Goal: Information Seeking & Learning: Find specific fact

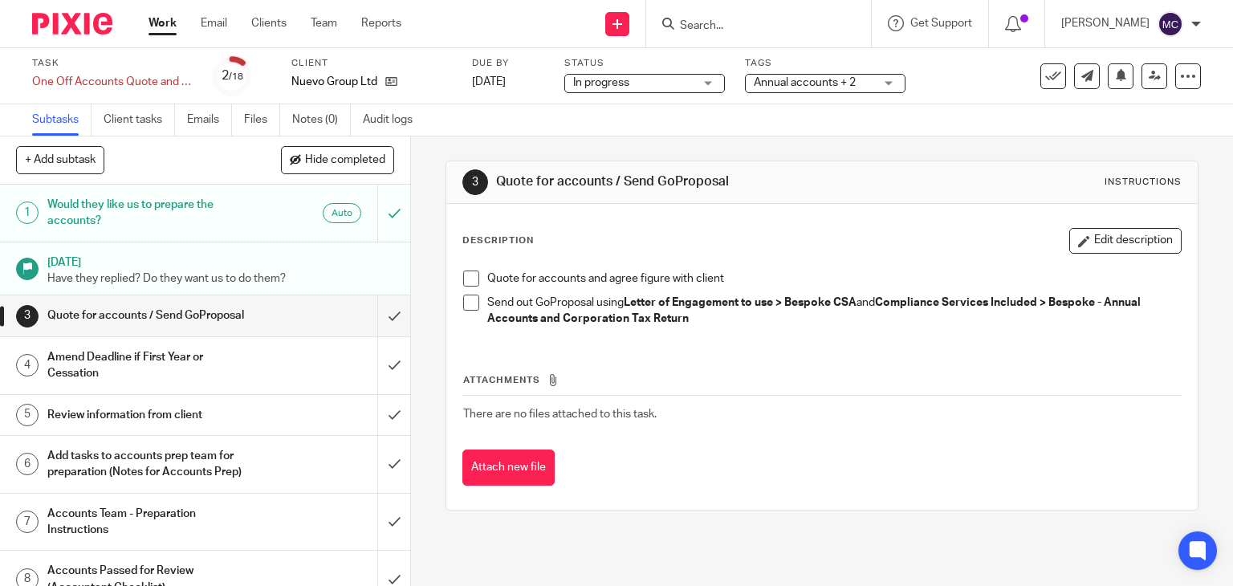
click at [716, 29] on input "Search" at bounding box center [751, 26] width 145 height 14
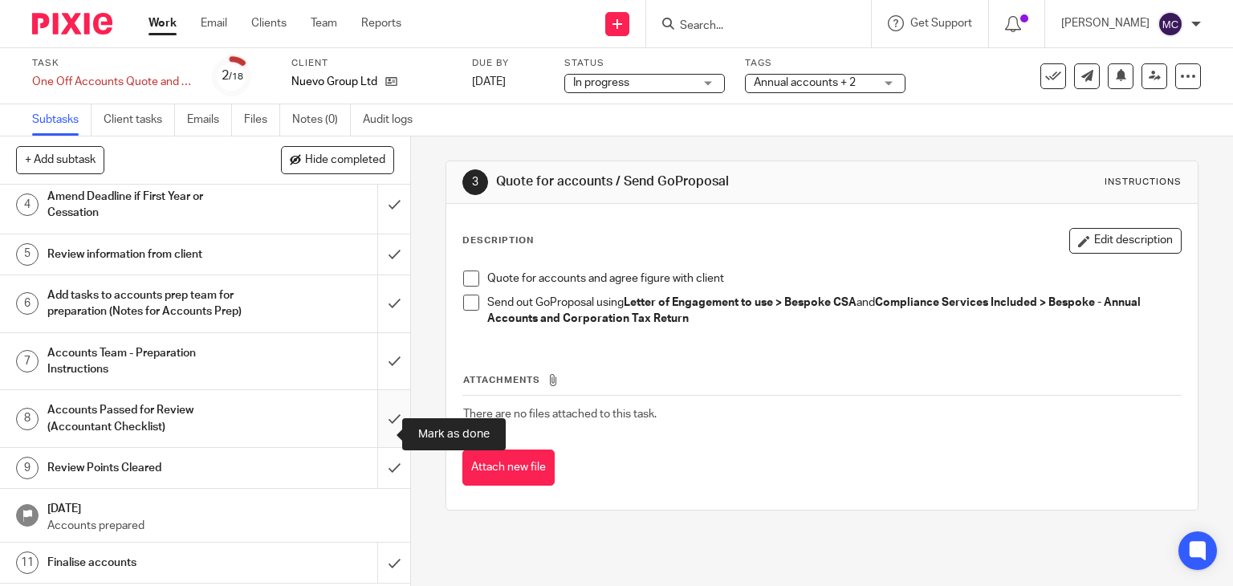
click at [379, 432] on input "submit" at bounding box center [205, 418] width 410 height 57
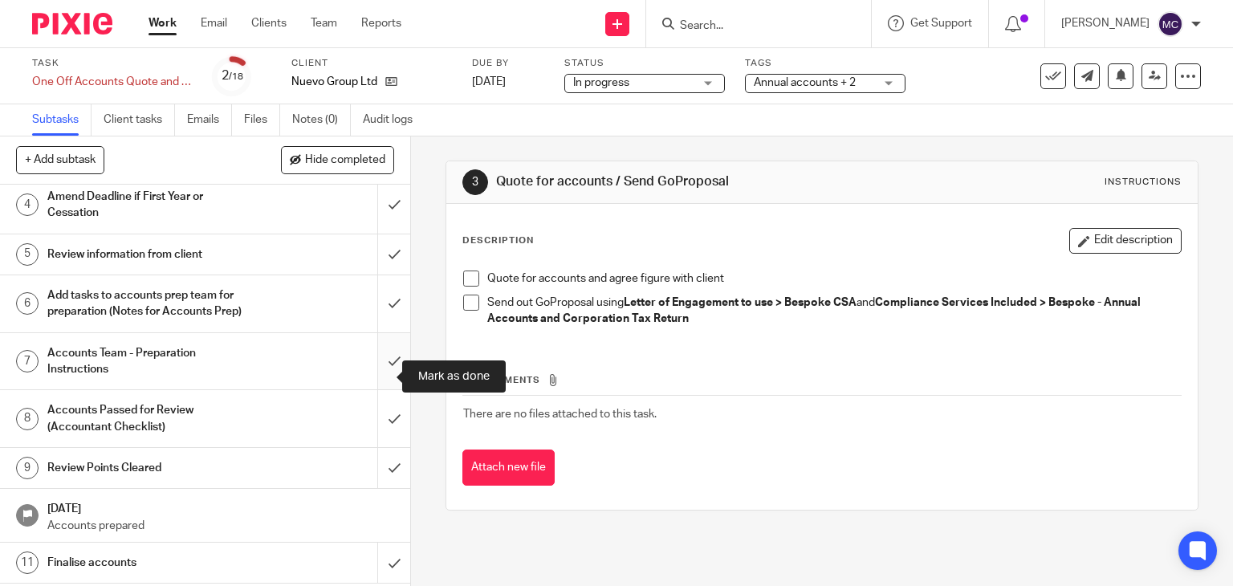
click at [380, 375] on input "submit" at bounding box center [205, 361] width 410 height 57
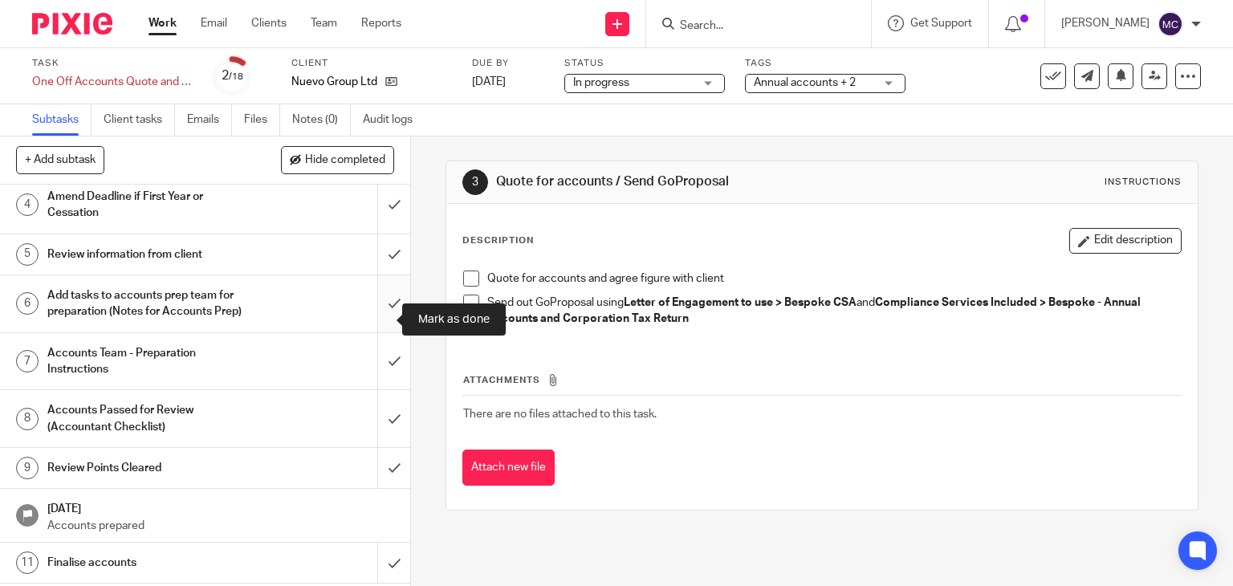
click at [386, 319] on input "submit" at bounding box center [205, 303] width 410 height 57
click at [381, 263] on input "submit" at bounding box center [205, 254] width 410 height 40
click at [381, 225] on input "submit" at bounding box center [205, 205] width 410 height 57
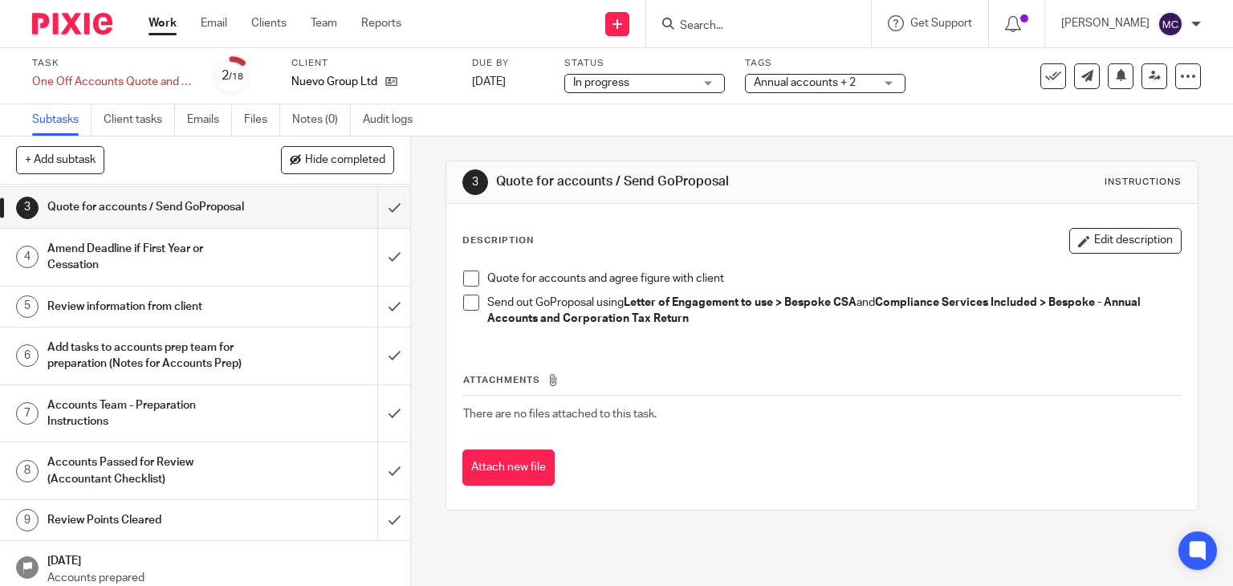
scroll to position [0, 0]
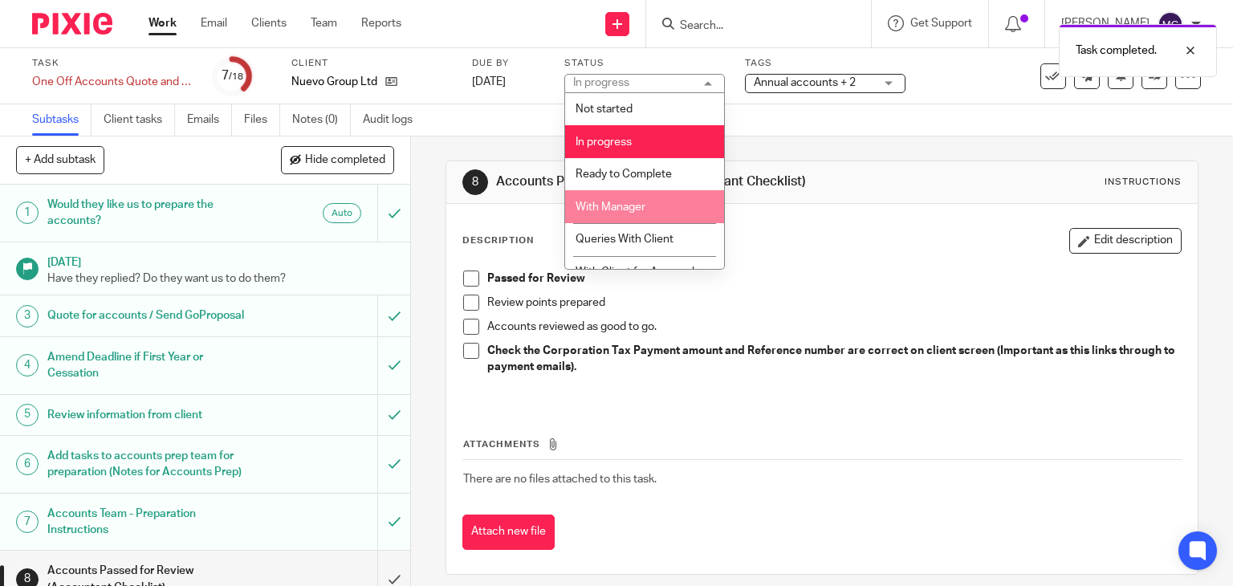
click at [603, 197] on li "With Manager" at bounding box center [644, 206] width 159 height 33
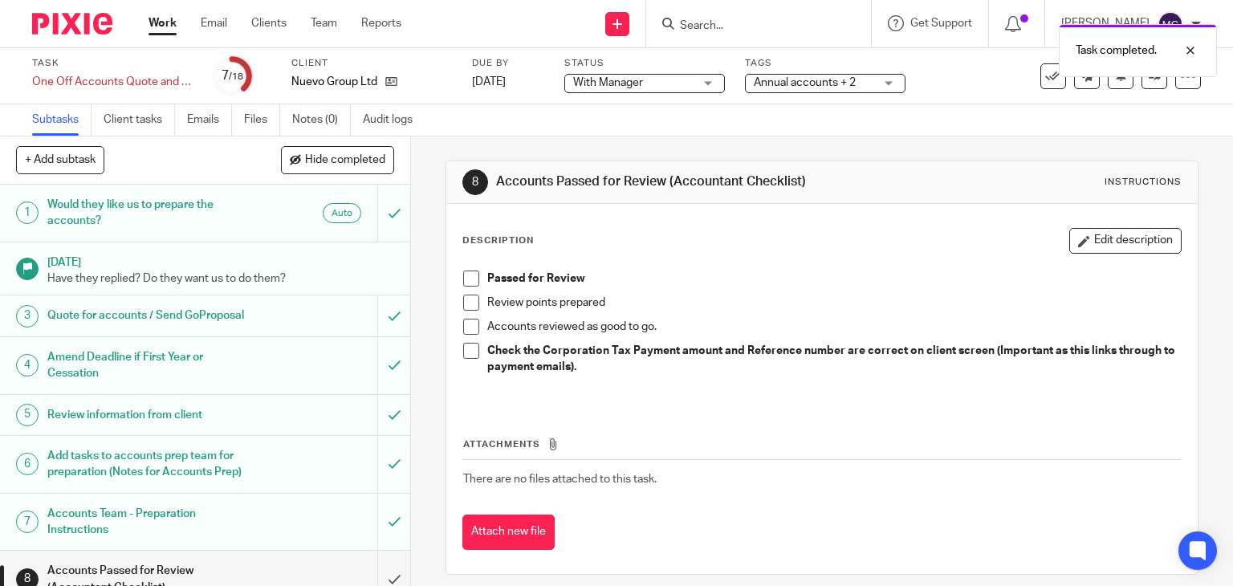
click at [768, 84] on span "Annual accounts + 2" at bounding box center [805, 82] width 102 height 11
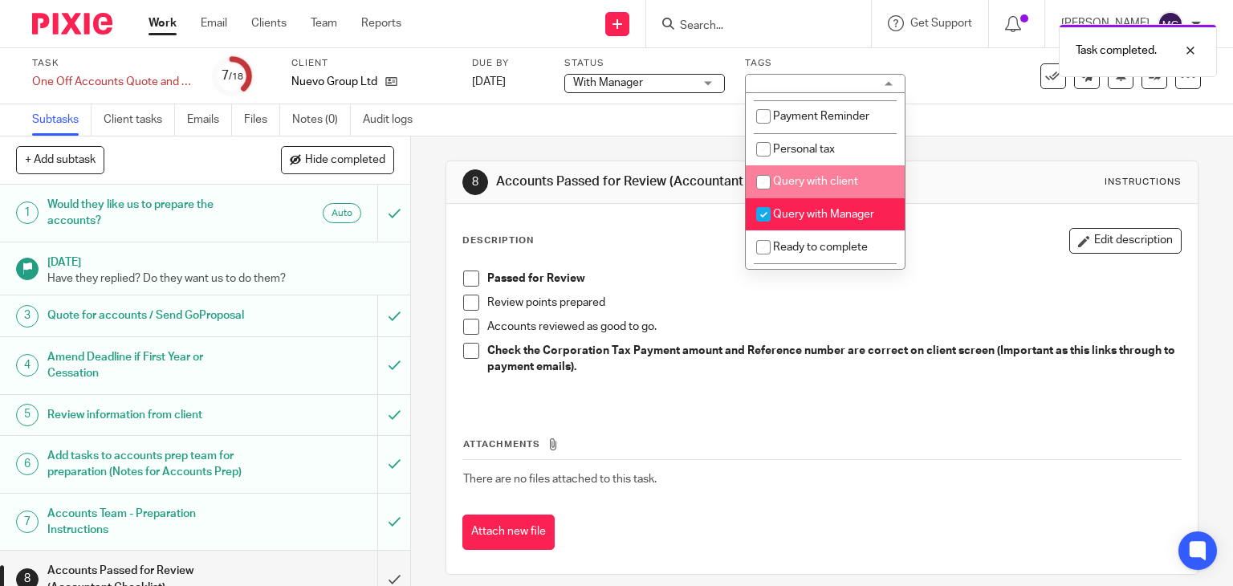
click at [803, 220] on span "Query with Manager" at bounding box center [823, 214] width 101 height 11
checkbox input "false"
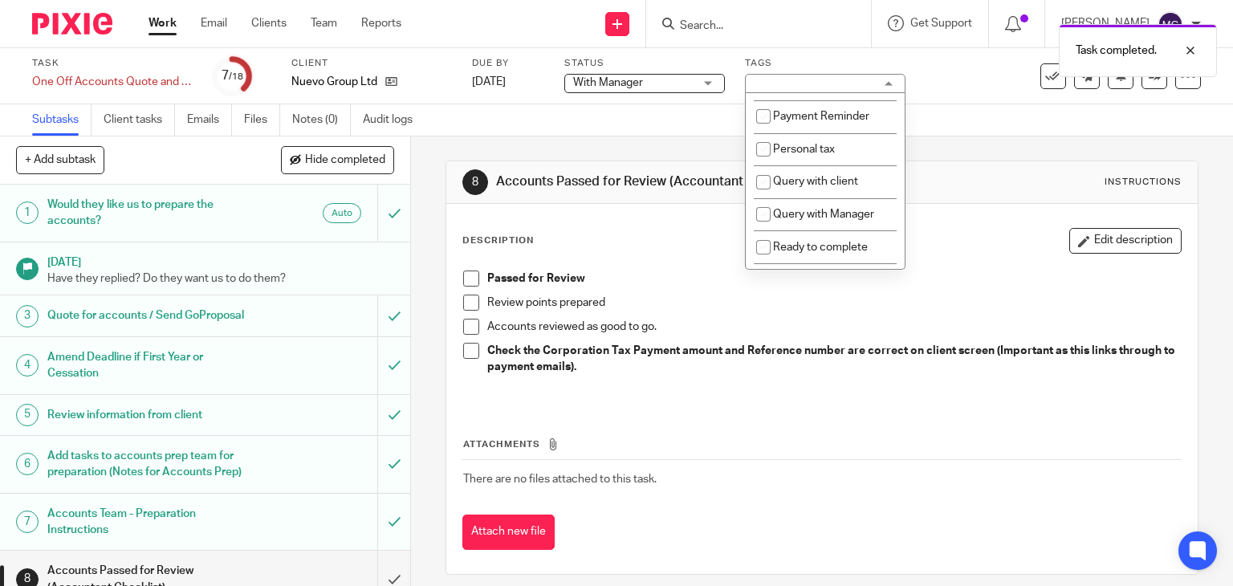
scroll to position [562, 0]
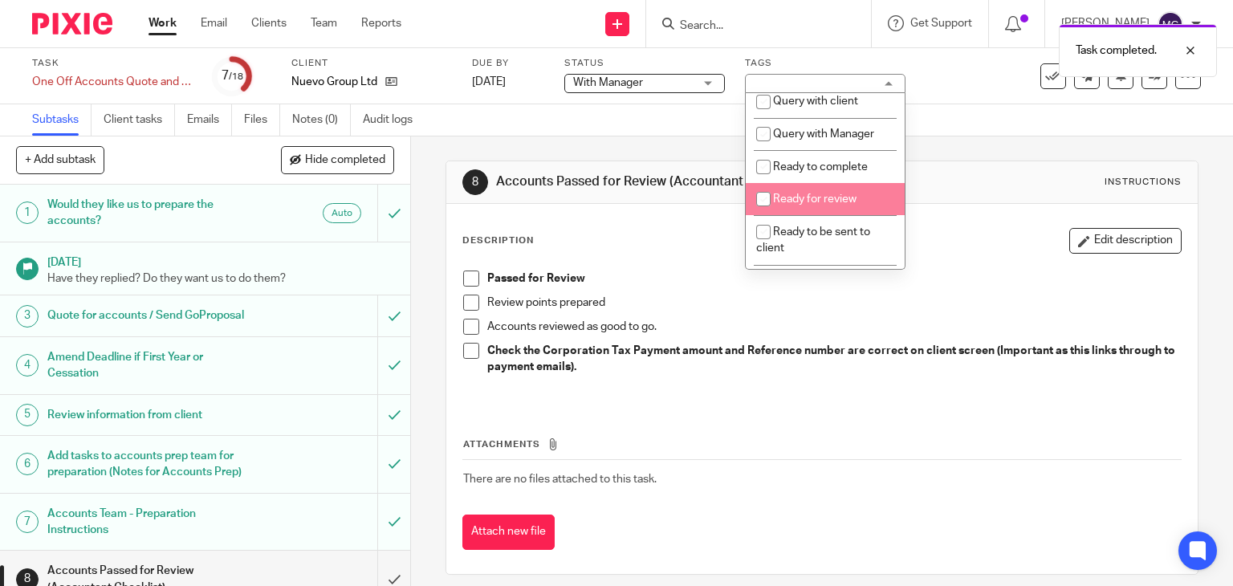
click at [819, 205] on span "Ready for review" at bounding box center [815, 199] width 84 height 11
checkbox input "true"
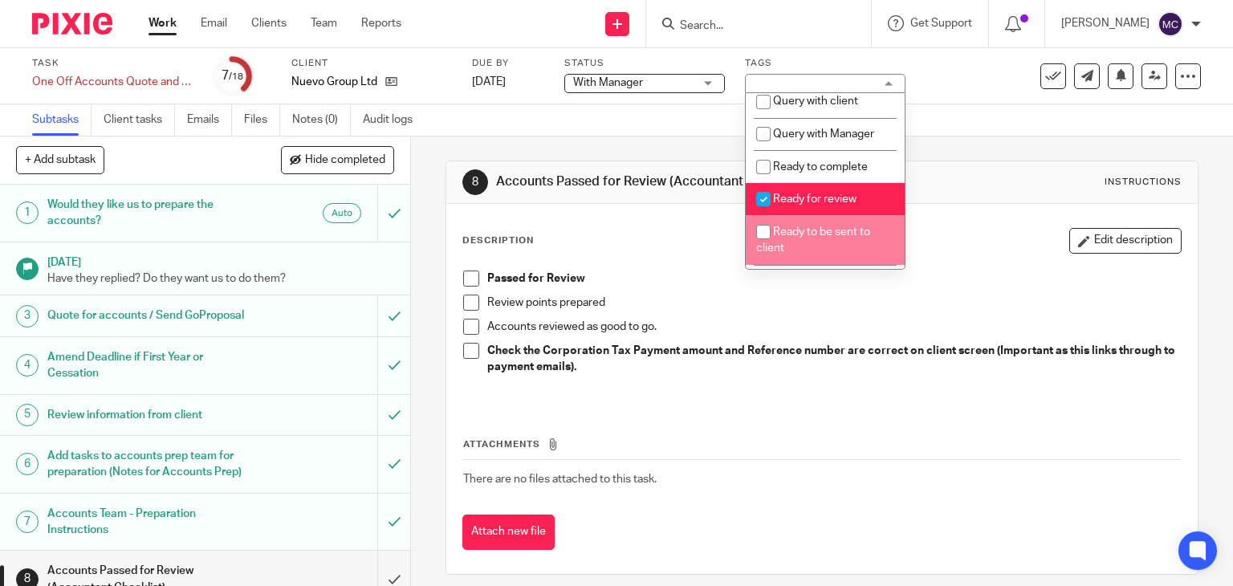
click at [913, 322] on p "Accounts reviewed as good to go." at bounding box center [834, 327] width 695 height 16
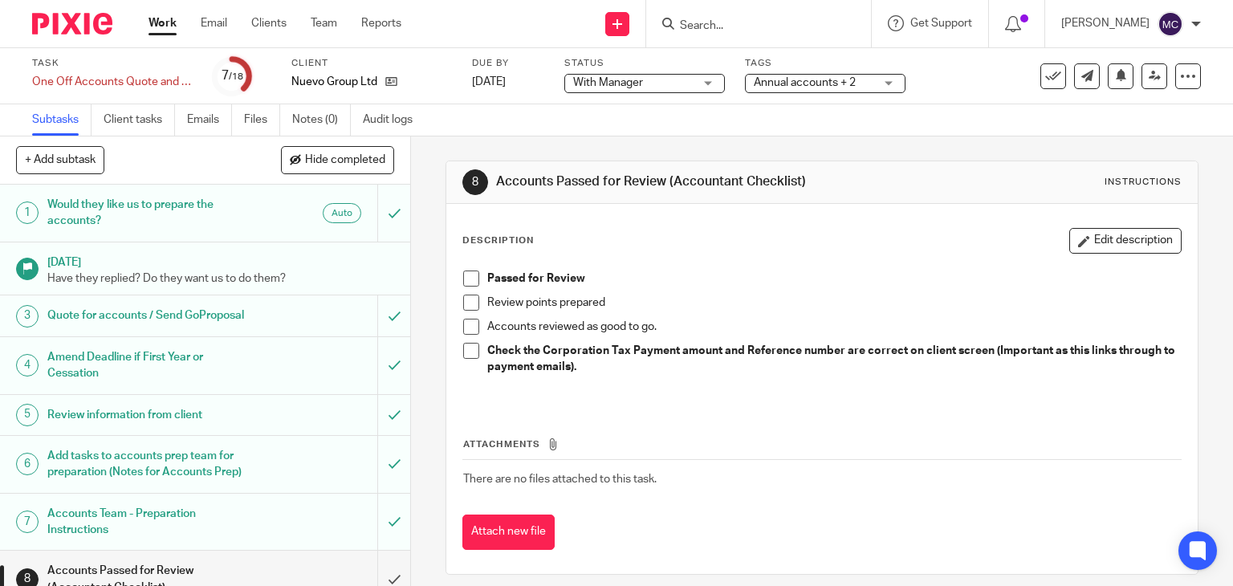
click at [788, 78] on span "Annual accounts + 2" at bounding box center [805, 82] width 102 height 11
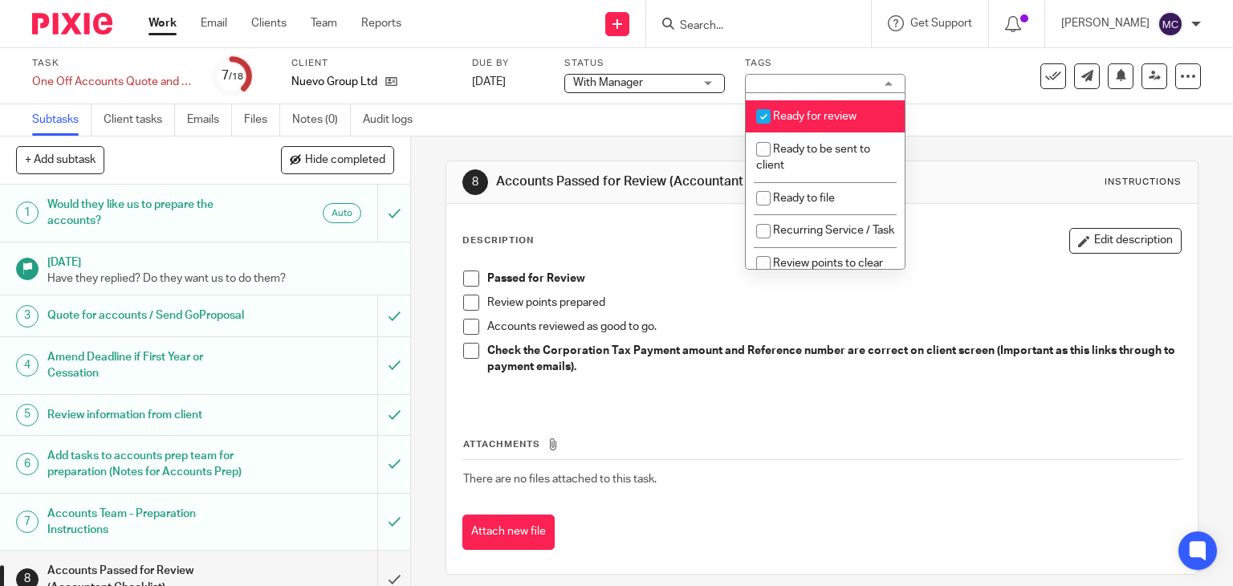
scroll to position [642, 0]
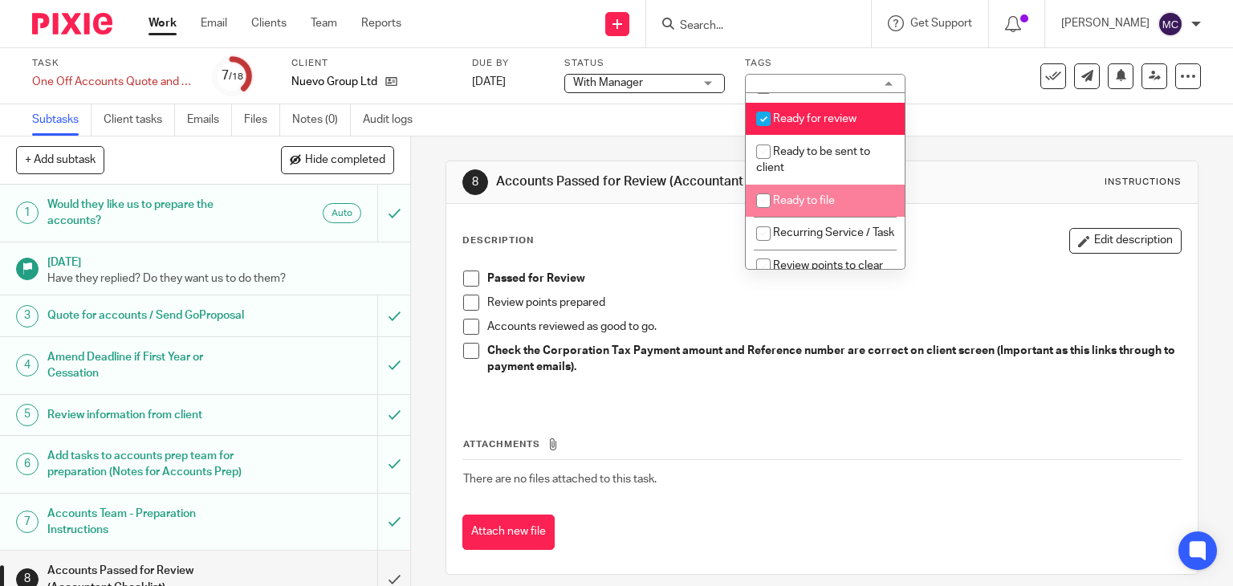
click at [1038, 312] on div "Review points prepared" at bounding box center [834, 307] width 695 height 24
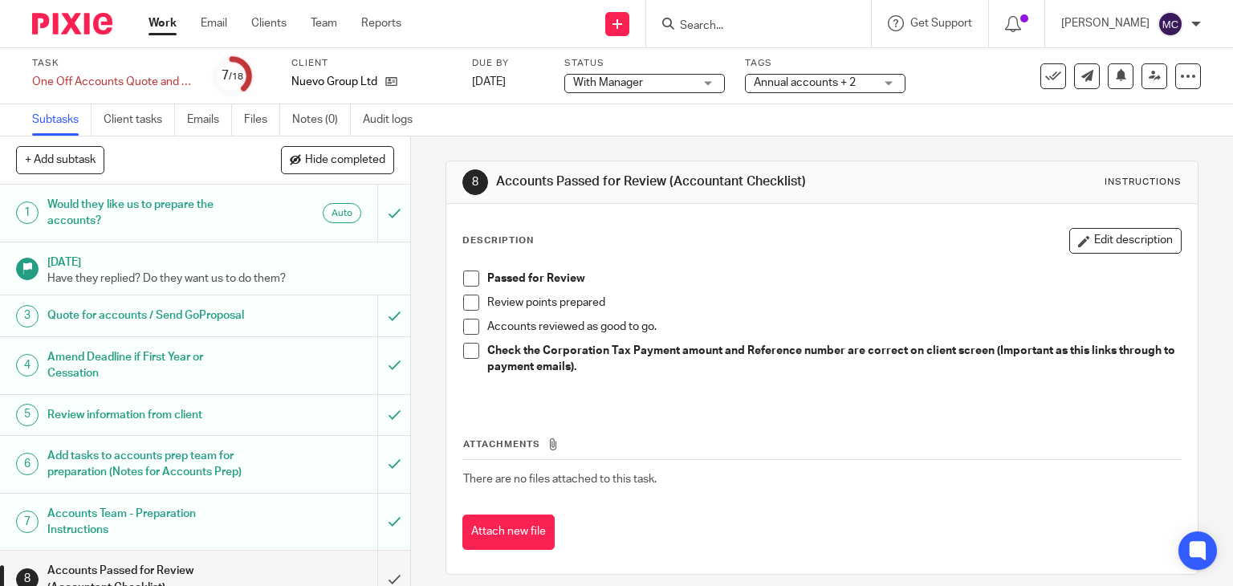
click at [165, 20] on link "Work" at bounding box center [163, 23] width 28 height 16
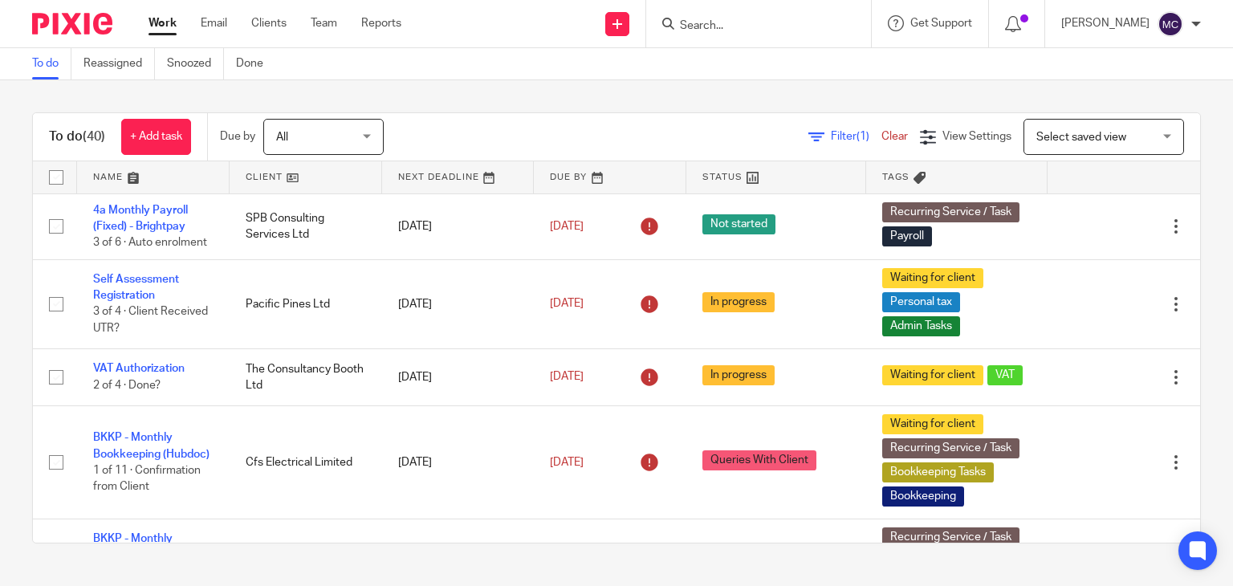
click at [720, 22] on input "Search" at bounding box center [751, 26] width 145 height 14
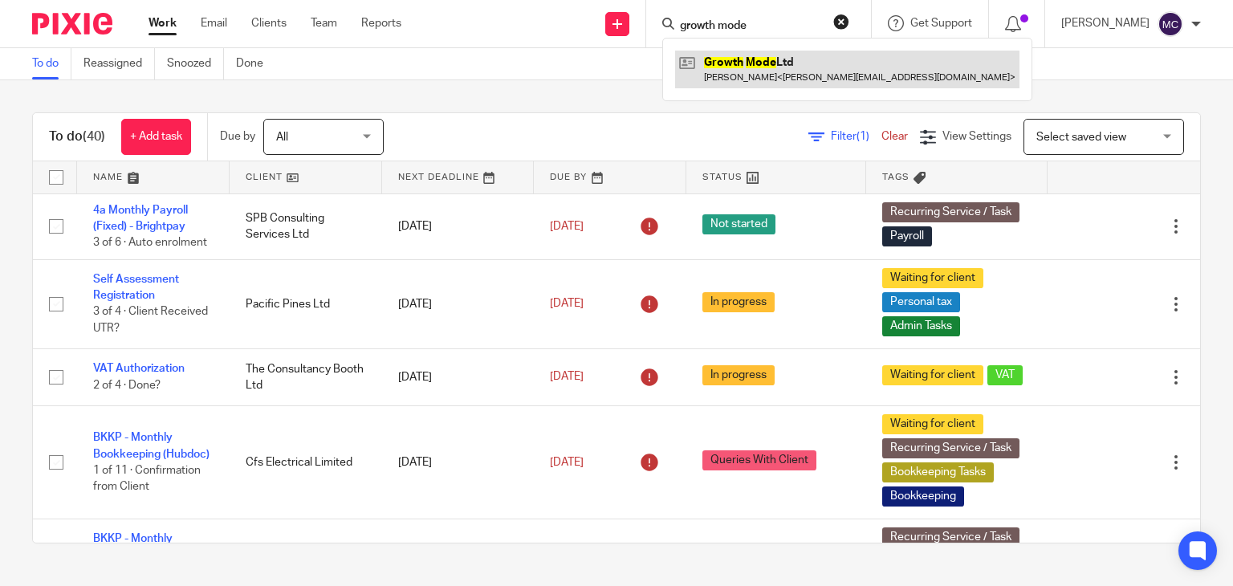
type input "growth mode"
click at [748, 60] on link at bounding box center [847, 69] width 344 height 37
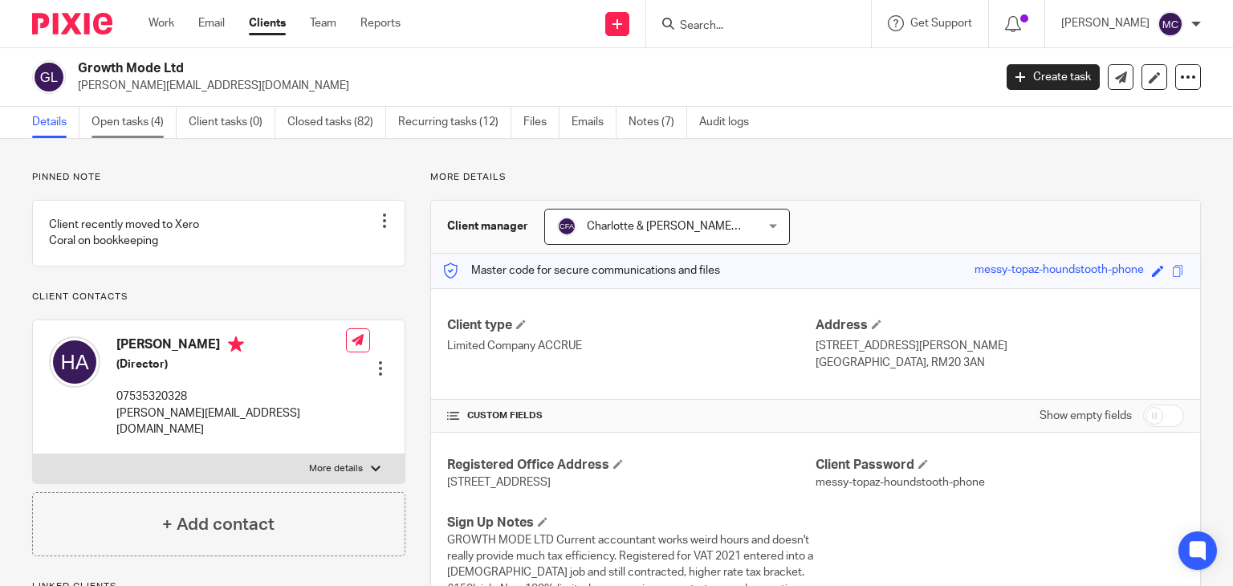
click at [139, 126] on link "Open tasks (4)" at bounding box center [134, 122] width 85 height 31
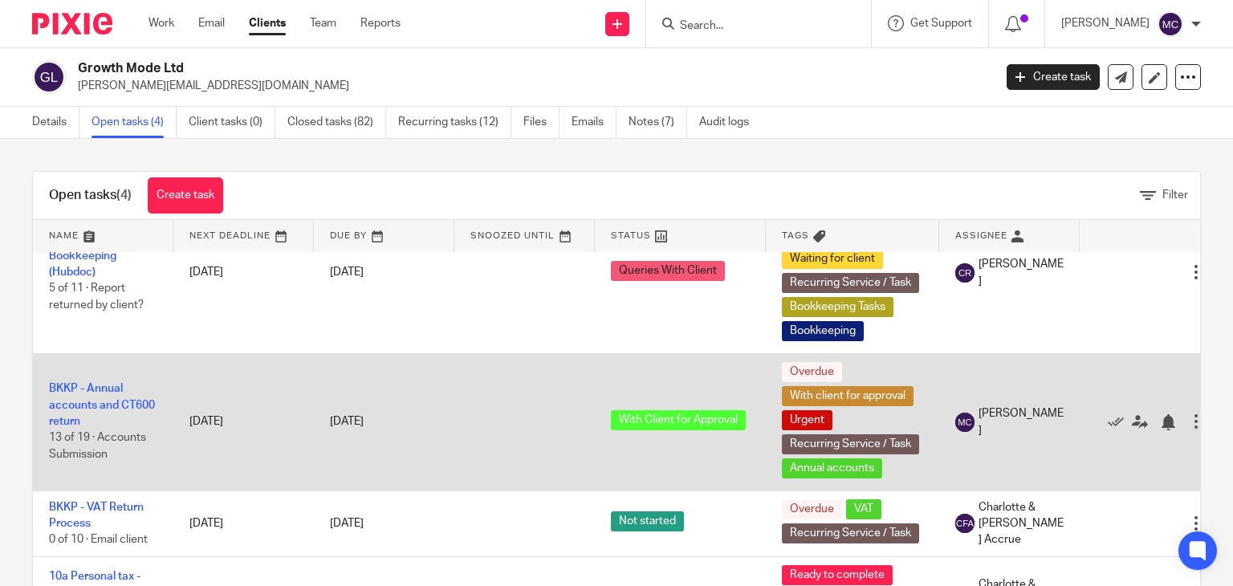
scroll to position [116, 0]
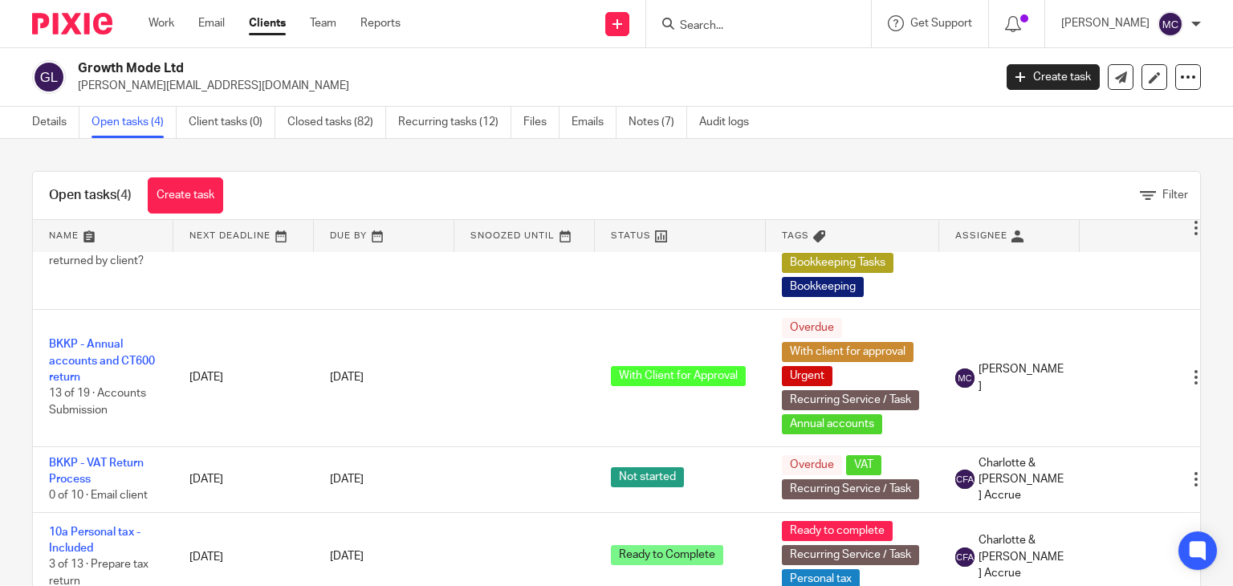
click at [685, 23] on input "Search" at bounding box center [751, 26] width 145 height 14
click at [728, 25] on input "Search" at bounding box center [751, 26] width 145 height 14
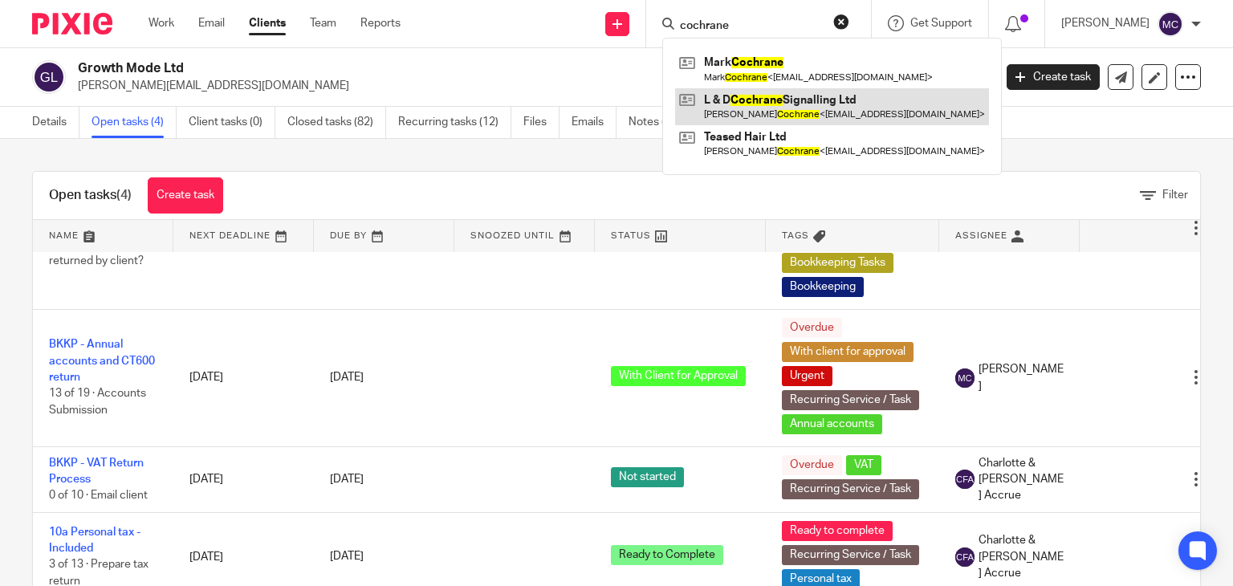
type input "cochrane"
click at [742, 107] on link at bounding box center [832, 106] width 314 height 37
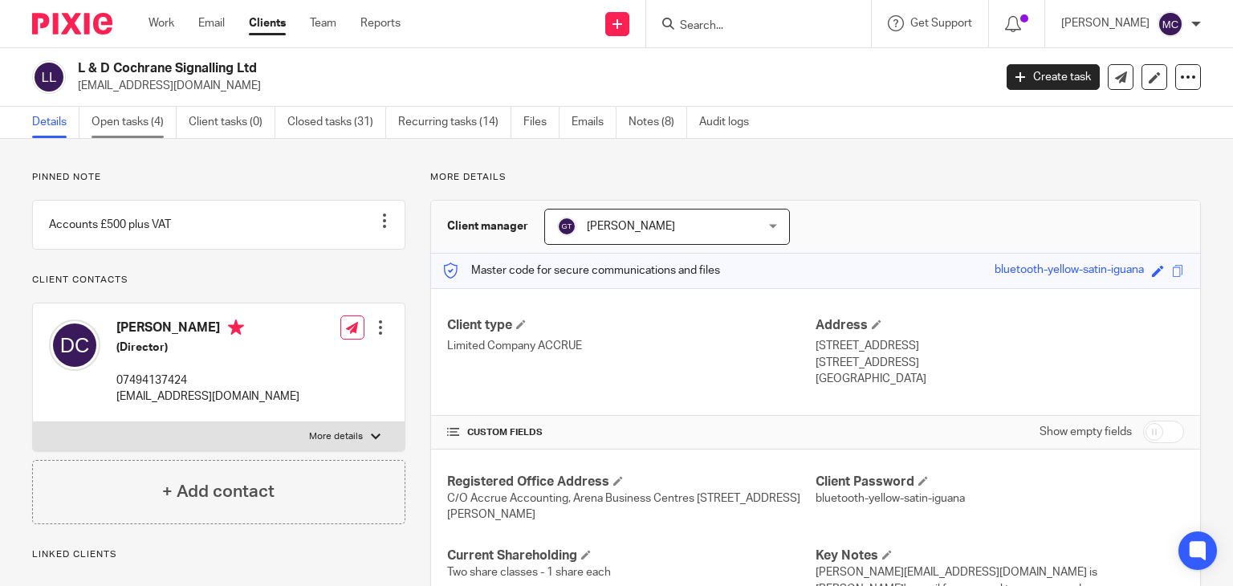
click at [141, 122] on link "Open tasks (4)" at bounding box center [134, 122] width 85 height 31
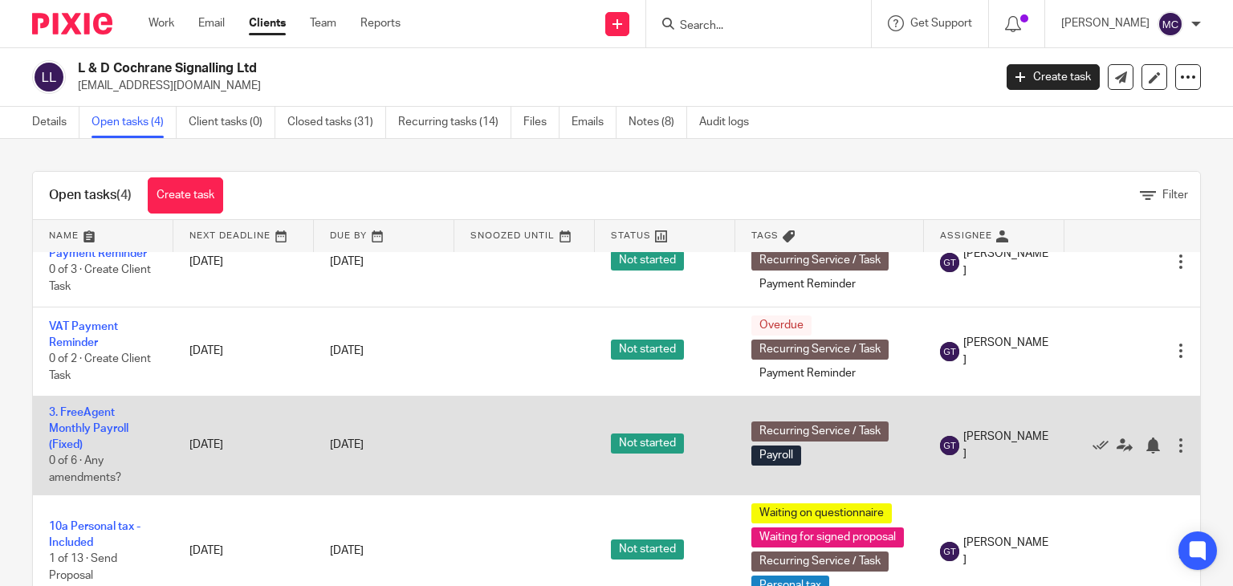
scroll to position [53, 0]
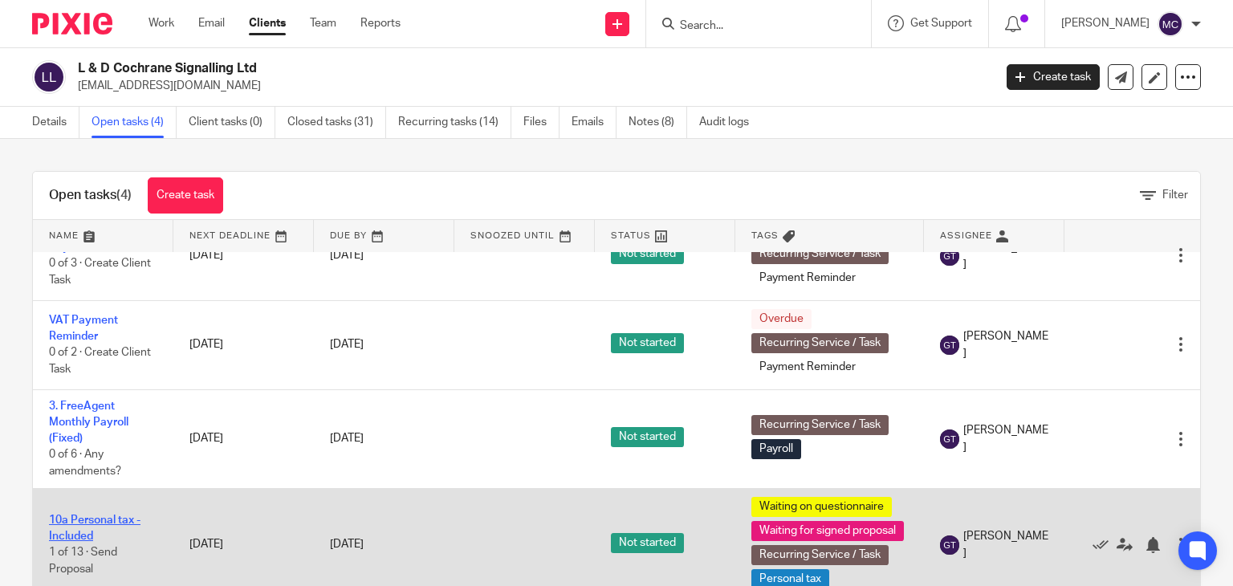
click at [82, 515] on link "10a Personal tax - Included" at bounding box center [95, 528] width 92 height 27
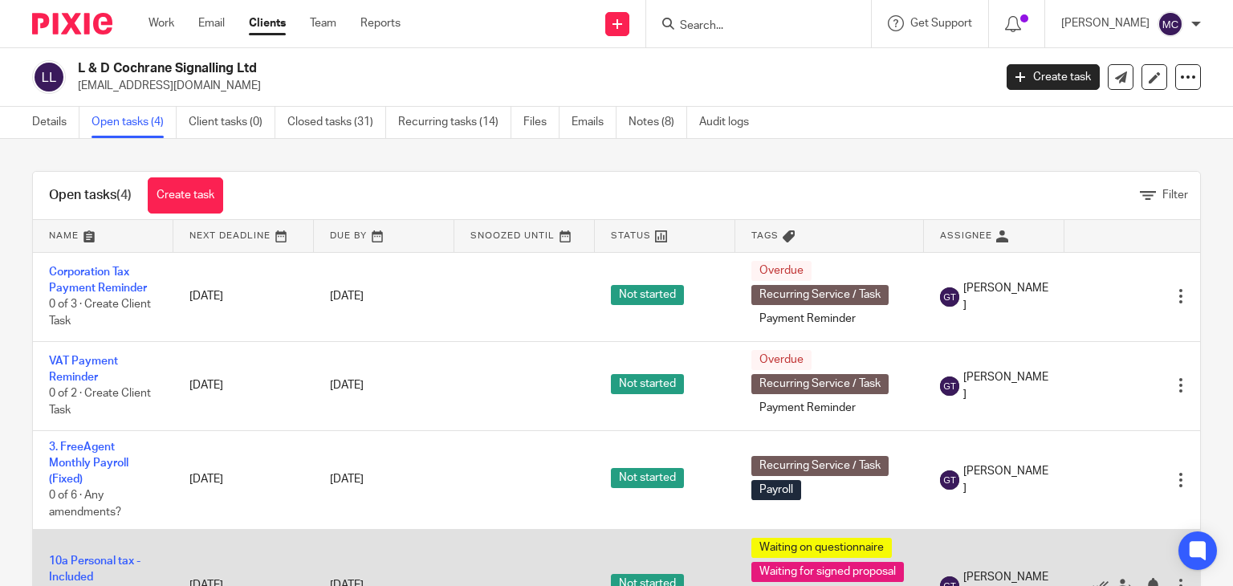
scroll to position [53, 0]
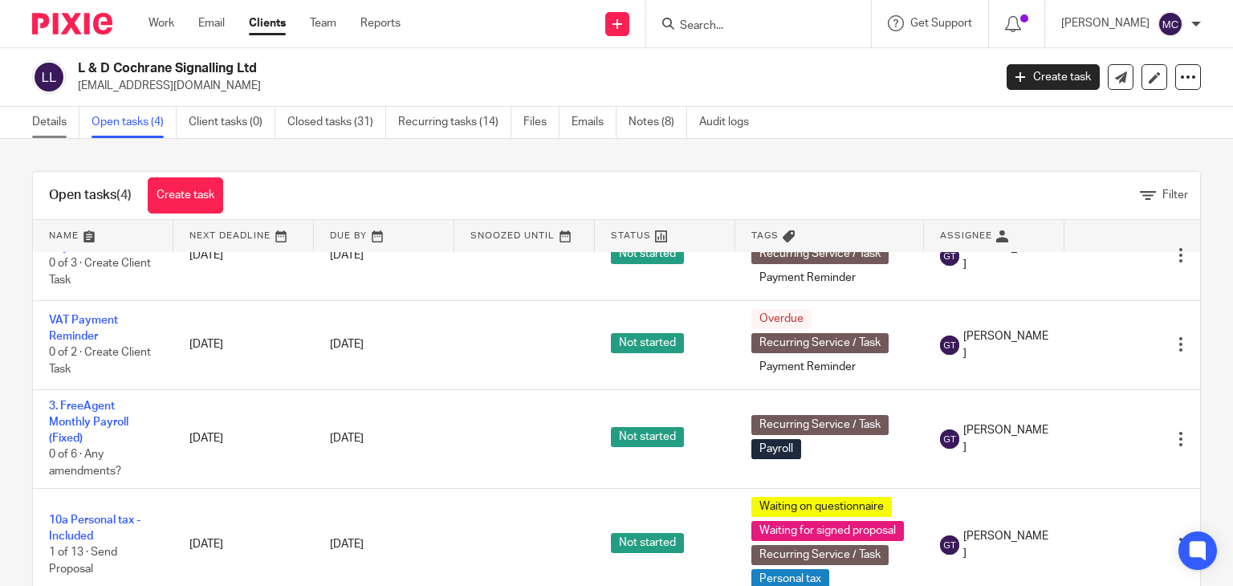
click at [38, 119] on link "Details" at bounding box center [55, 122] width 47 height 31
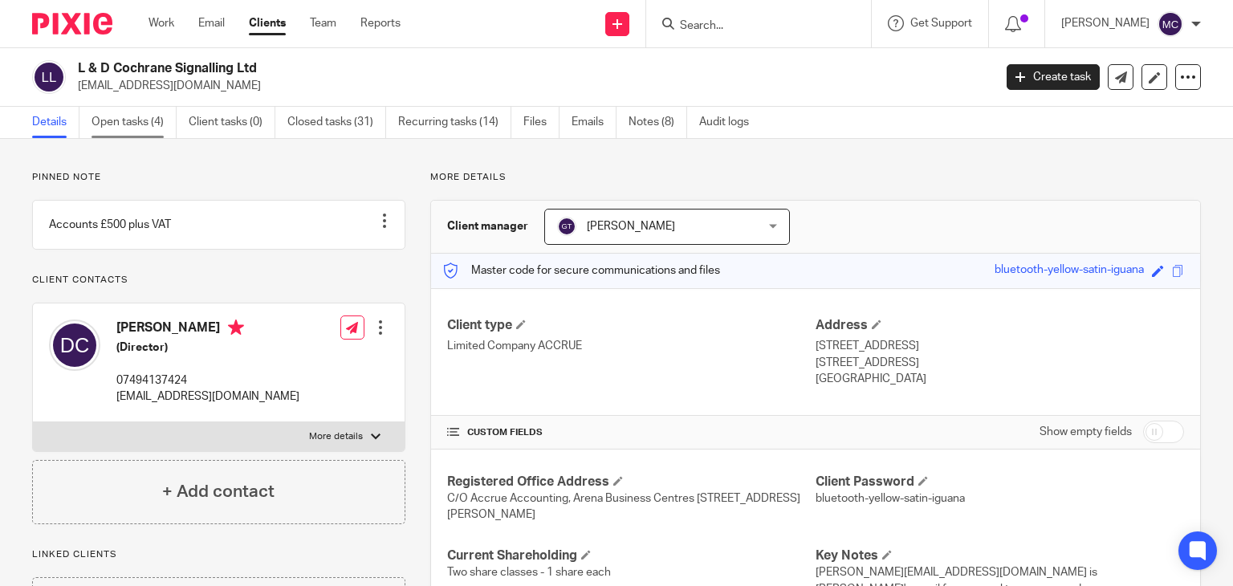
click at [155, 132] on link "Open tasks (4)" at bounding box center [134, 122] width 85 height 31
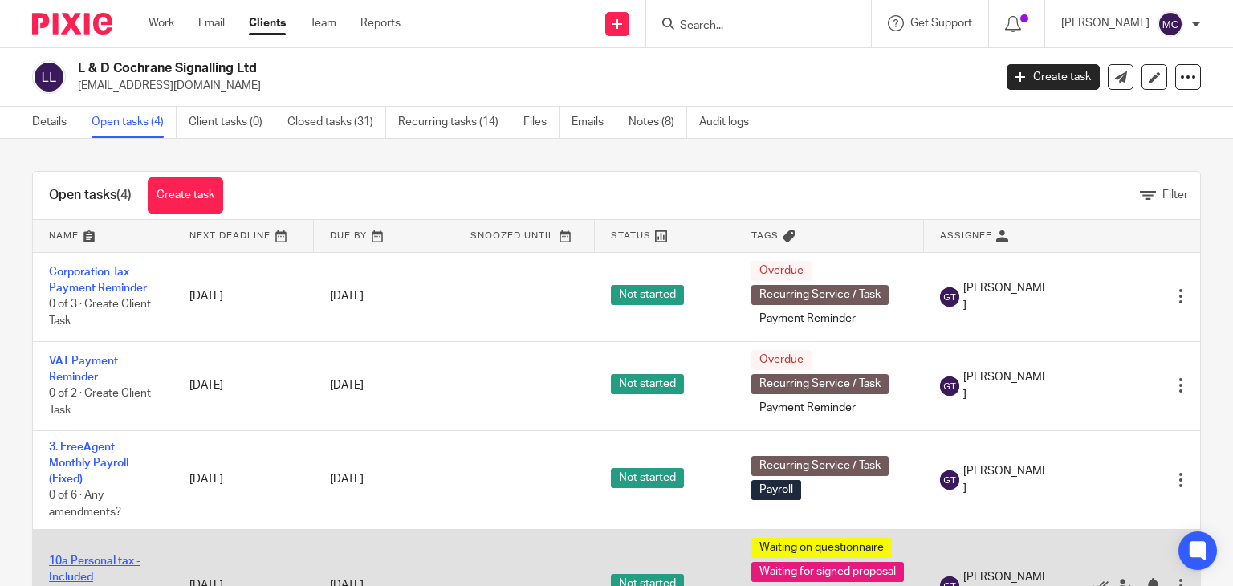
click at [92, 563] on link "10a Personal tax - Included" at bounding box center [95, 569] width 92 height 27
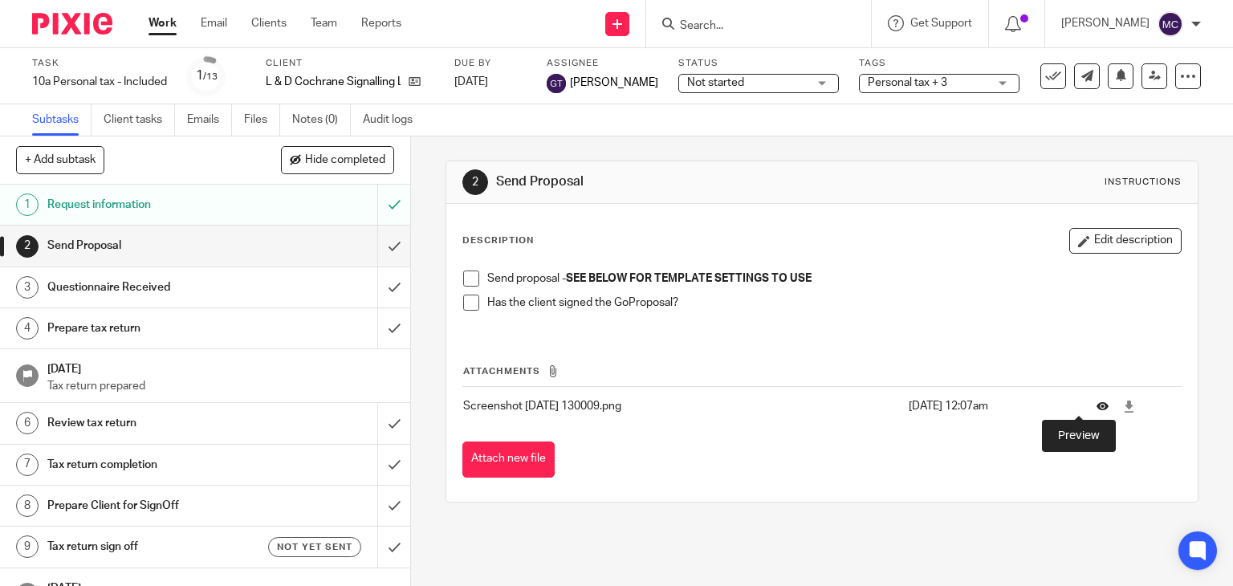
click at [1097, 403] on icon at bounding box center [1103, 407] width 12 height 12
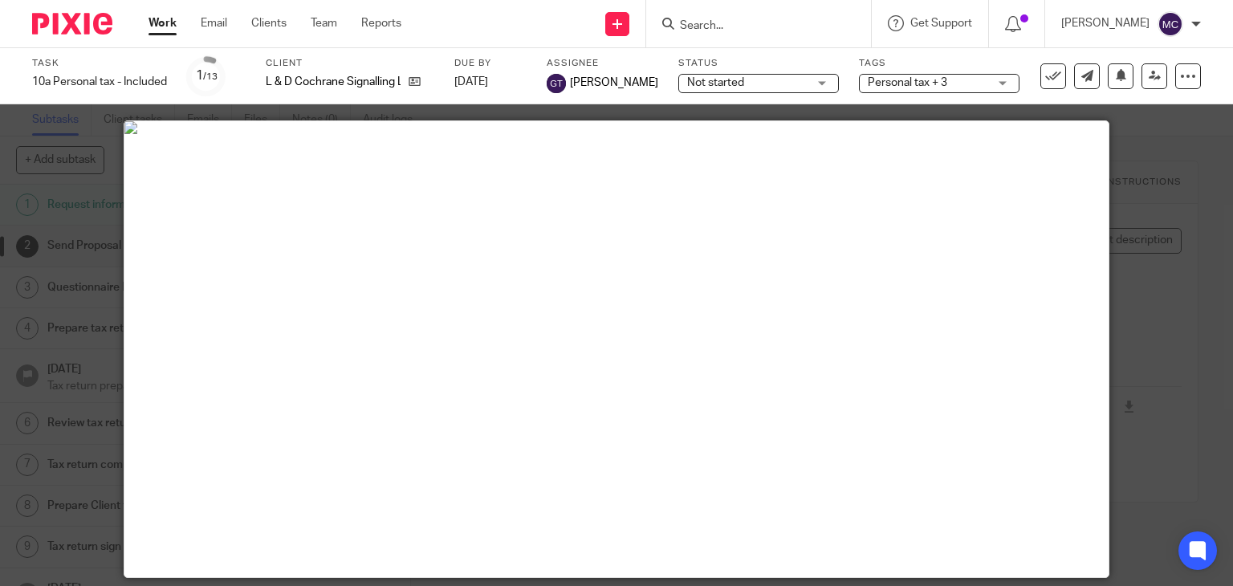
click at [55, 138] on div at bounding box center [616, 293] width 1233 height 586
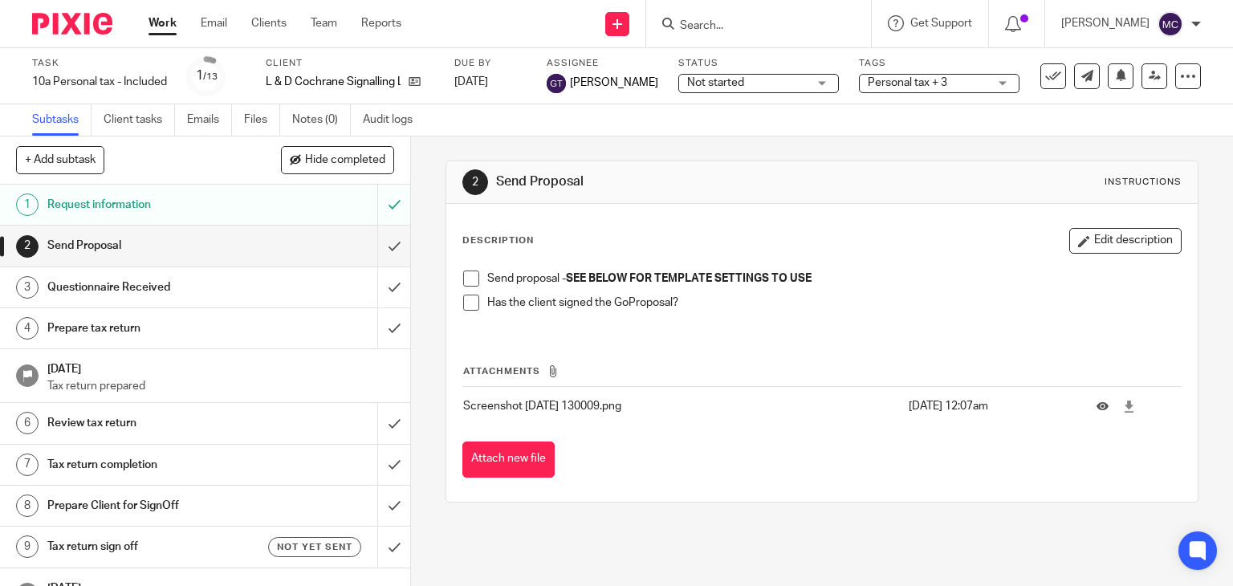
click at [76, 123] on link "Subtasks" at bounding box center [61, 119] width 59 height 31
click at [414, 88] on link at bounding box center [411, 82] width 20 height 16
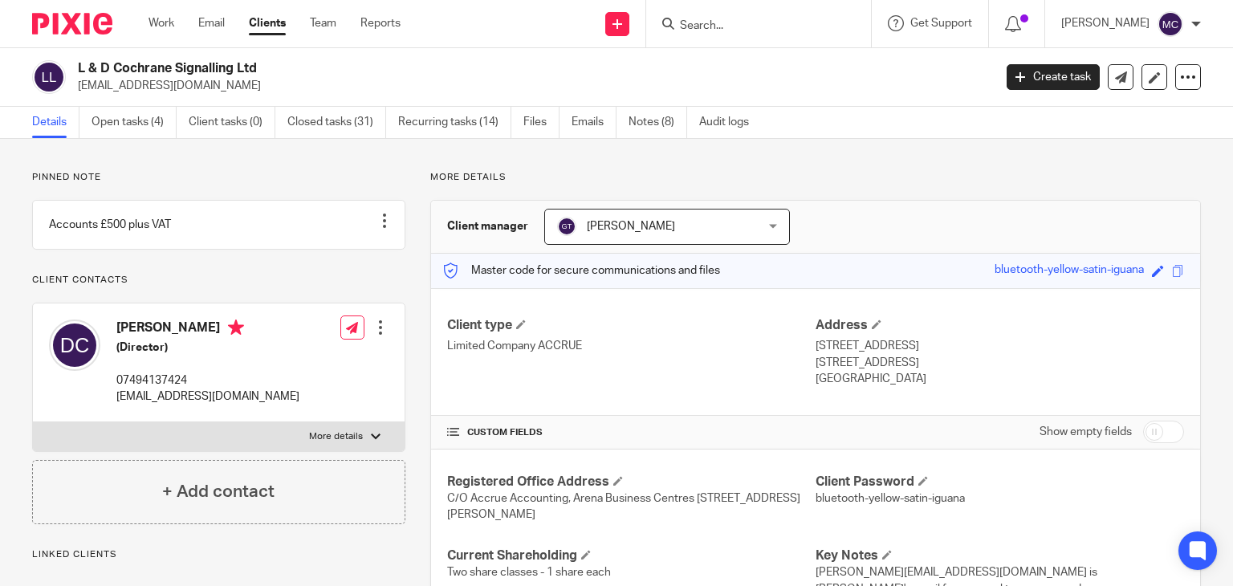
click at [151, 405] on p "[EMAIL_ADDRESS][DOMAIN_NAME]" at bounding box center [207, 397] width 183 height 16
click at [151, 405] on p "lindsay08.lj@gmail.com" at bounding box center [207, 397] width 183 height 16
copy div "lindsay08.lj@gmail.com"
click at [177, 226] on link at bounding box center [219, 225] width 372 height 48
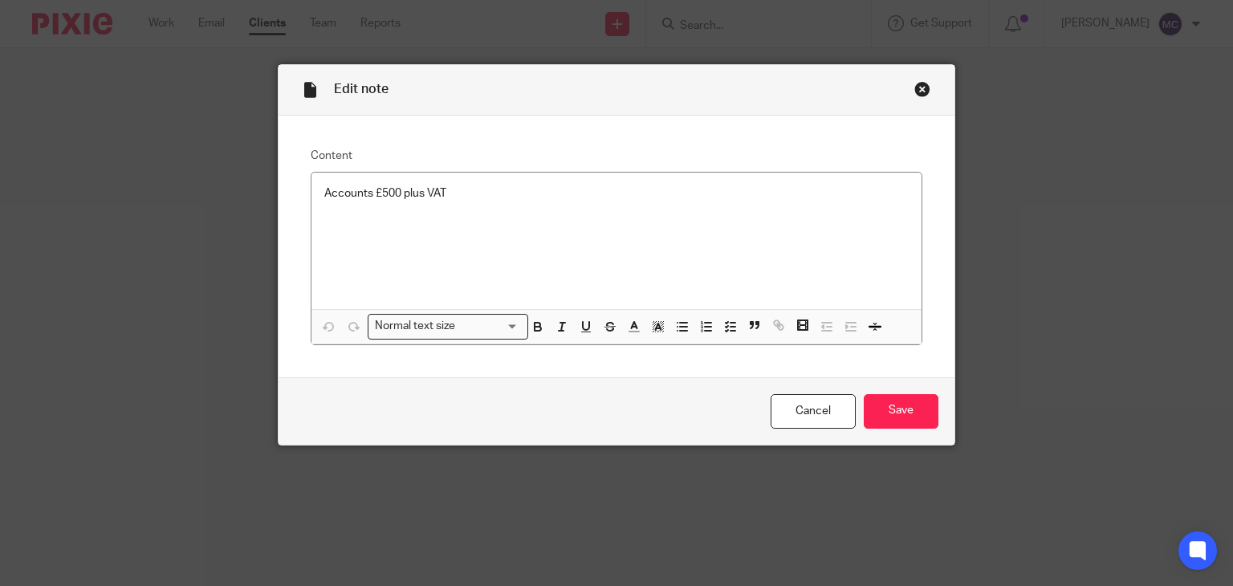
click at [915, 90] on div "Close this dialog window" at bounding box center [923, 89] width 16 height 16
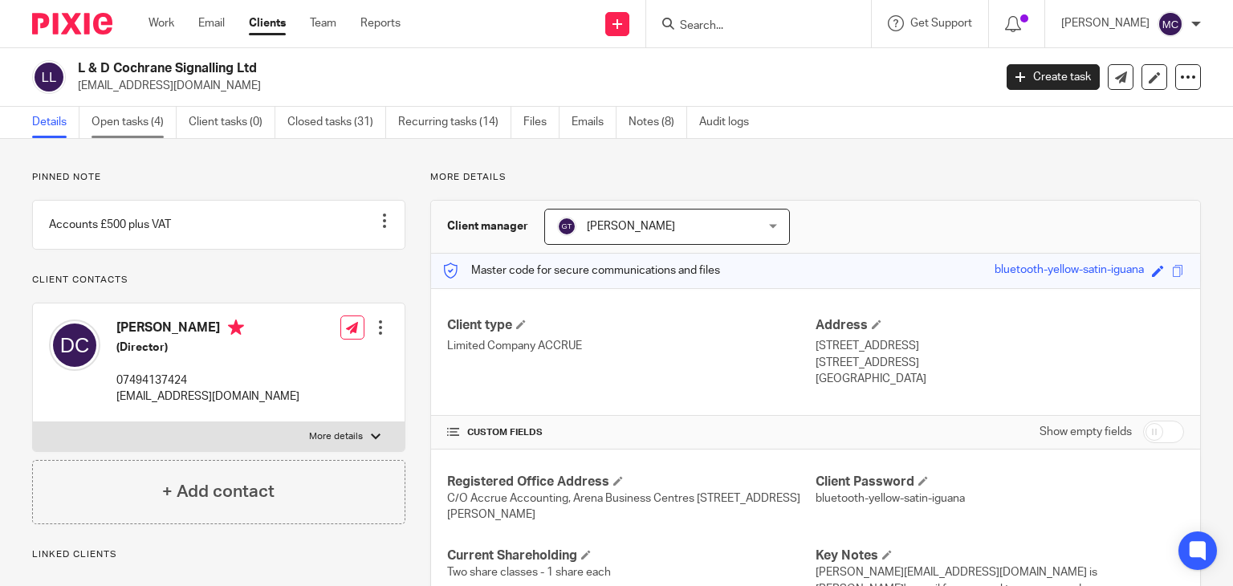
click at [110, 123] on link "Open tasks (4)" at bounding box center [134, 122] width 85 height 31
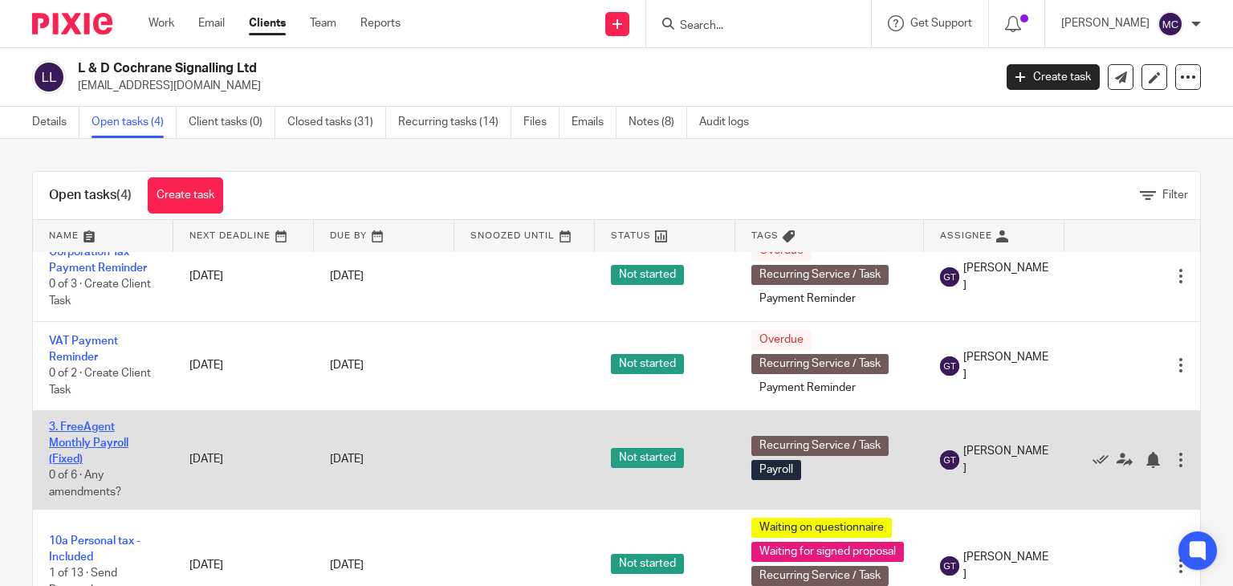
scroll to position [53, 0]
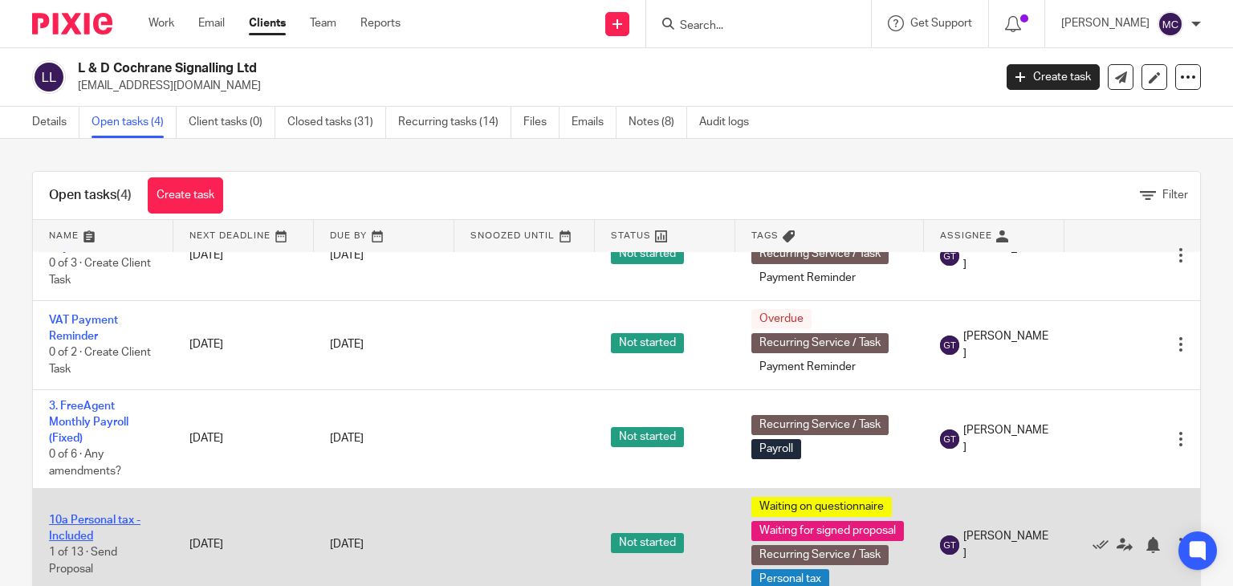
click at [84, 515] on link "10a Personal tax - Included" at bounding box center [95, 528] width 92 height 27
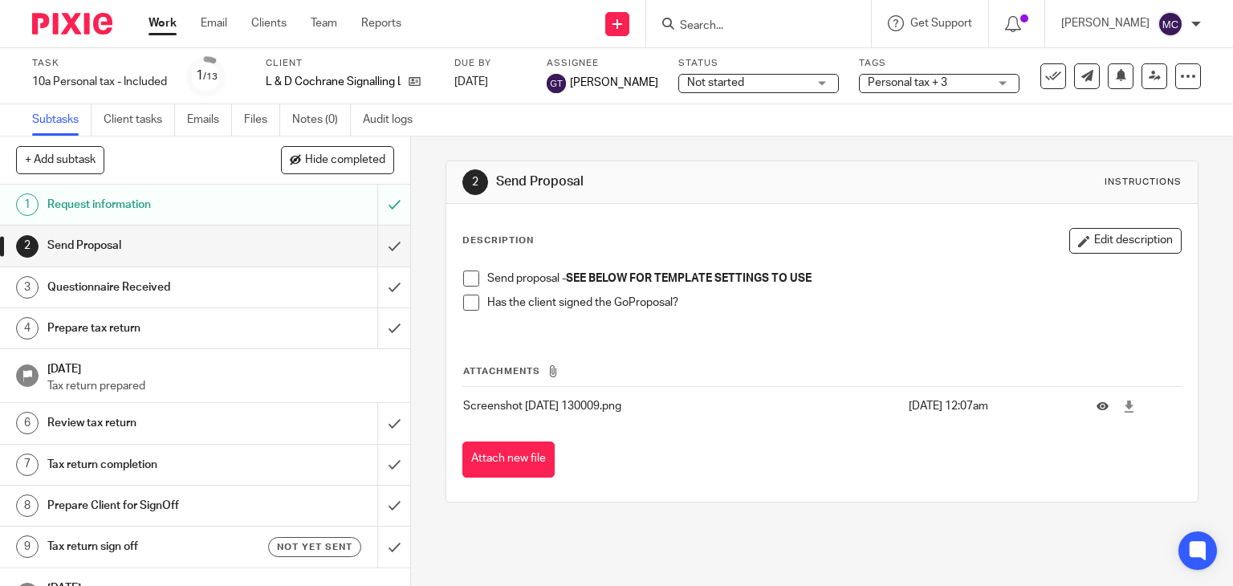
click at [465, 279] on span at bounding box center [471, 279] width 16 height 16
click at [720, 24] on input "Search" at bounding box center [751, 26] width 145 height 14
paste input "Insert Robot Ltd"
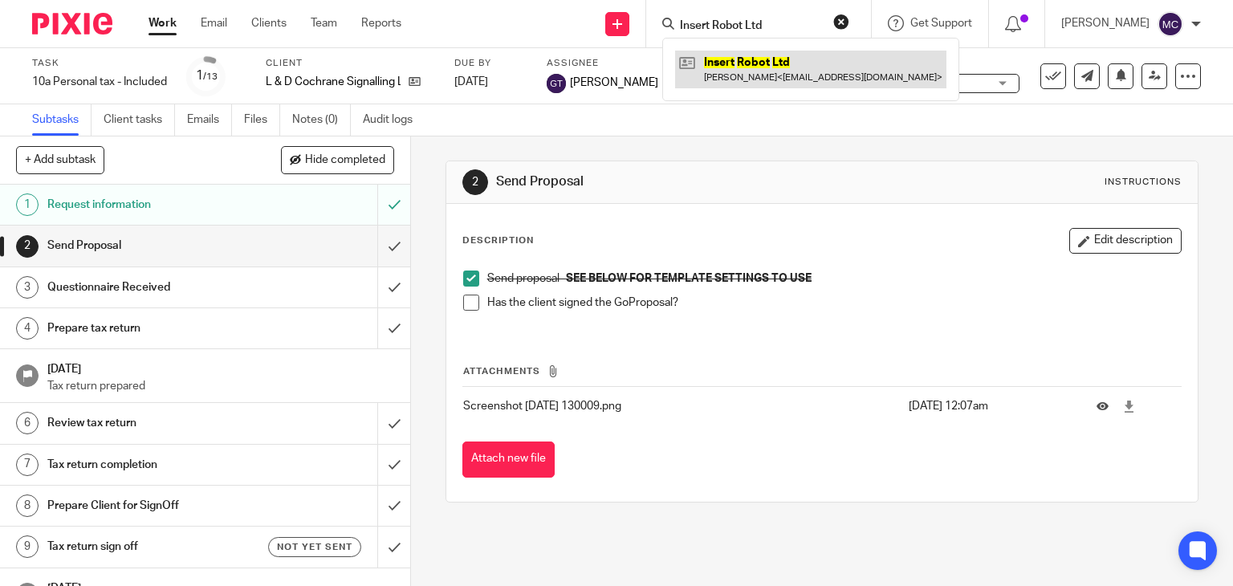
type input "Insert Robot Ltd"
click at [719, 67] on link at bounding box center [810, 69] width 271 height 37
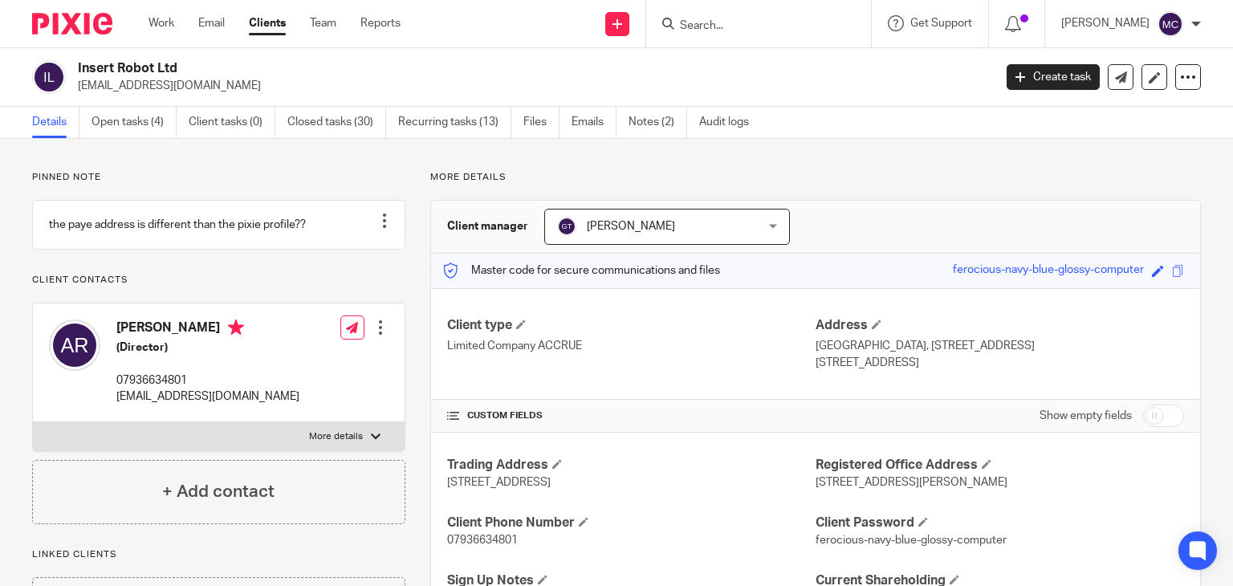
click at [701, 20] on input "Search" at bounding box center [751, 26] width 145 height 14
type input "insert rob"
drag, startPoint x: 464, startPoint y: 161, endPoint x: 494, endPoint y: 161, distance: 29.7
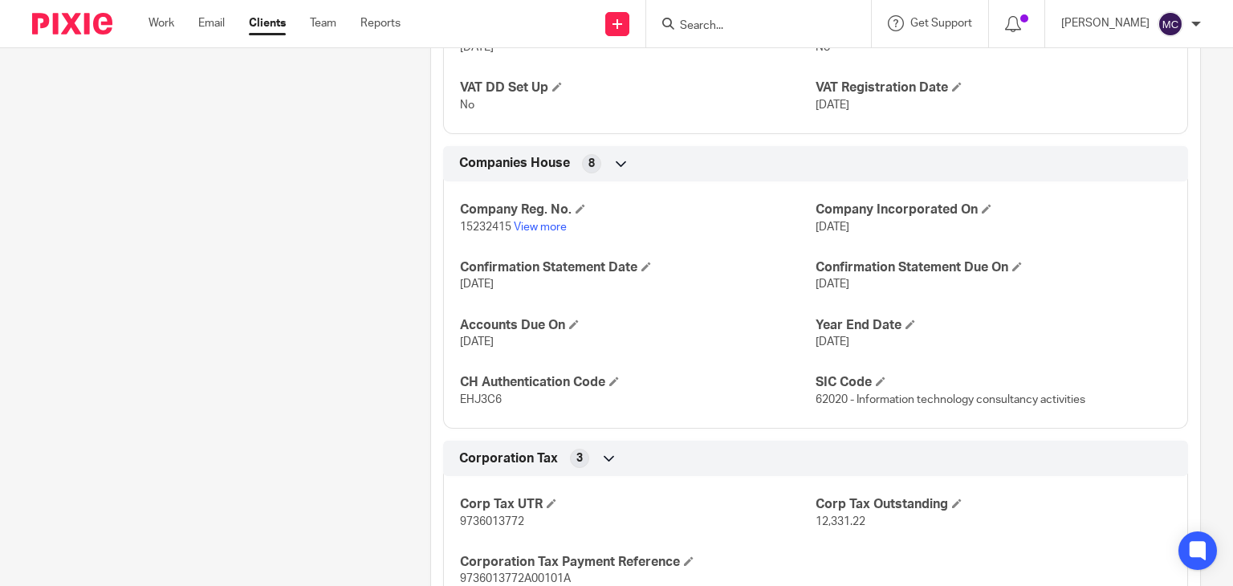
scroll to position [1927, 0]
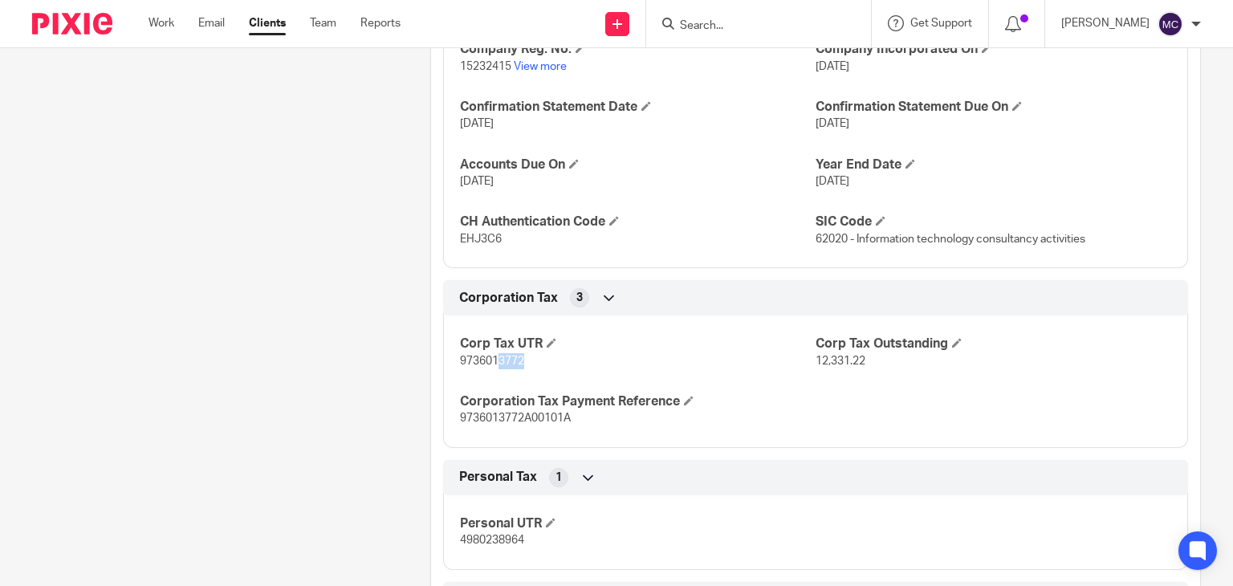
drag, startPoint x: 492, startPoint y: 377, endPoint x: 547, endPoint y: 376, distance: 54.6
click at [547, 369] on p "9736013772" at bounding box center [638, 361] width 356 height 16
click at [523, 369] on p "9736013772" at bounding box center [638, 361] width 356 height 16
click at [491, 367] on span "9736013772" at bounding box center [492, 361] width 64 height 11
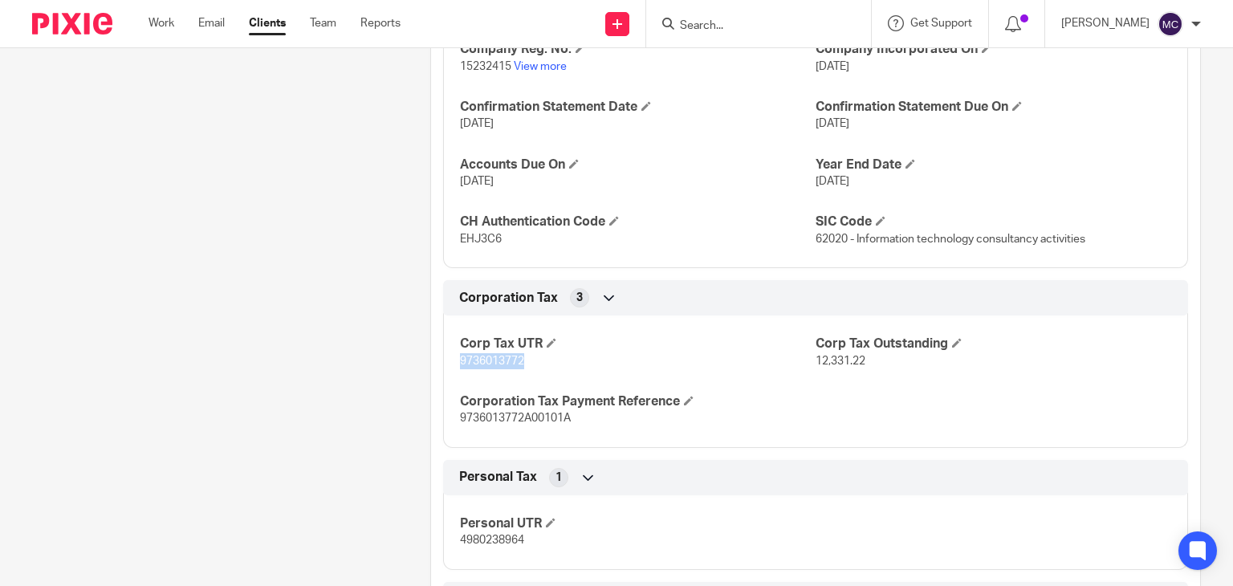
click at [488, 367] on span "9736013772" at bounding box center [492, 361] width 64 height 11
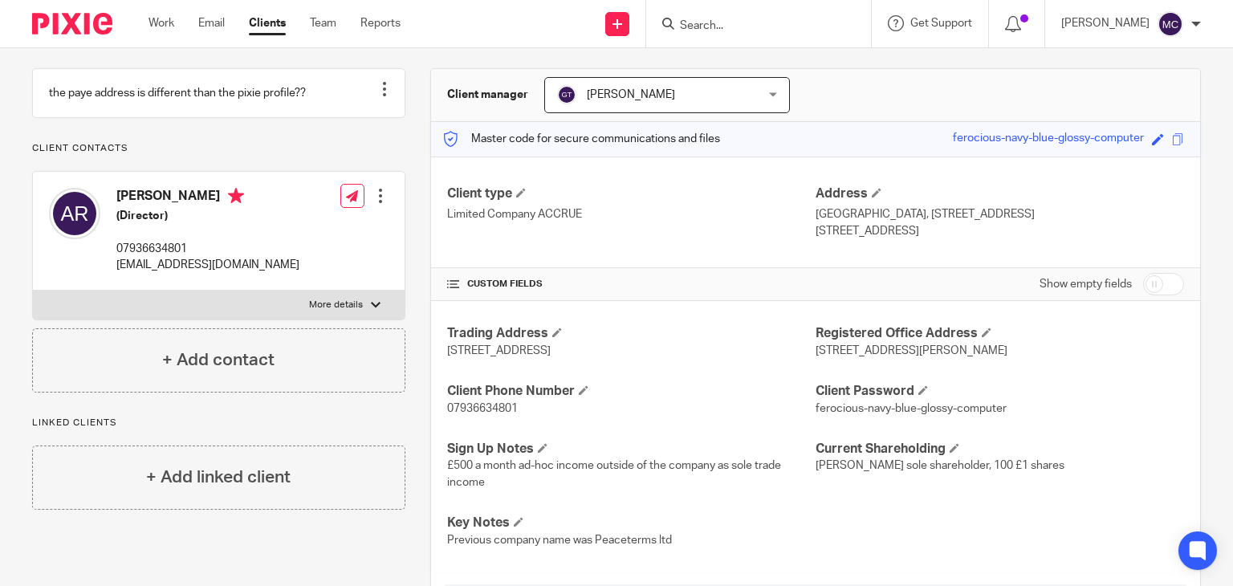
scroll to position [0, 0]
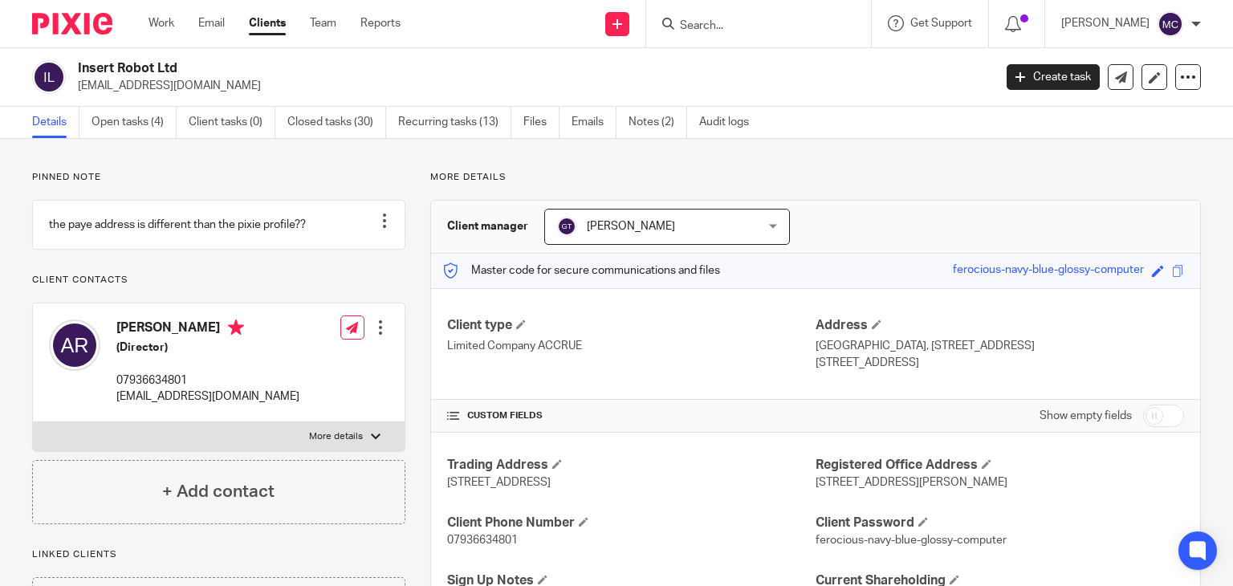
click at [551, 483] on span "3space International House, 6 Canterbury Crescent London, SW9 7QD" at bounding box center [499, 482] width 104 height 11
click at [551, 486] on span "3space International House, 6 Canterbury Crescent London, SW9 7QD" at bounding box center [499, 482] width 104 height 11
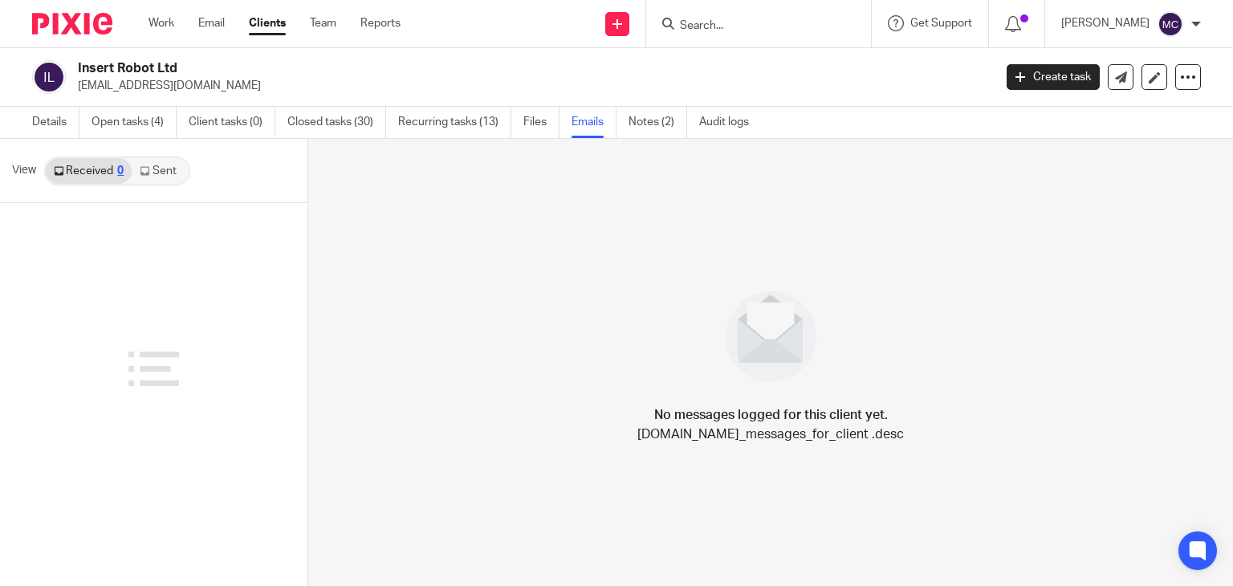
click at [168, 172] on link "Sent" at bounding box center [160, 171] width 56 height 26
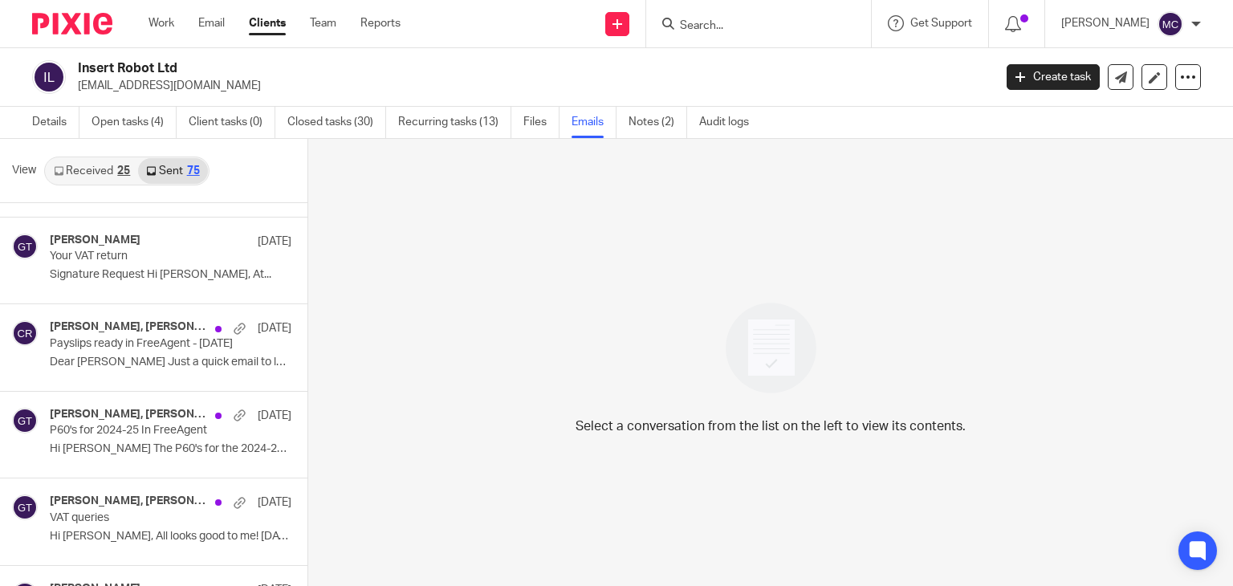
scroll to position [3694, 0]
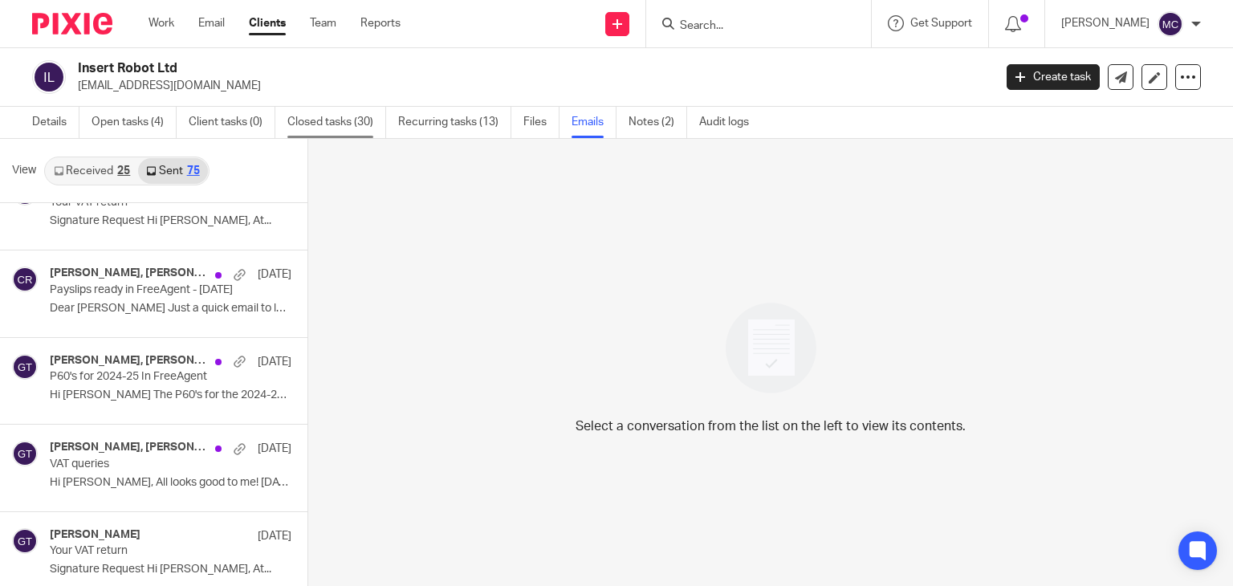
click at [331, 127] on link "Closed tasks (30)" at bounding box center [336, 122] width 99 height 31
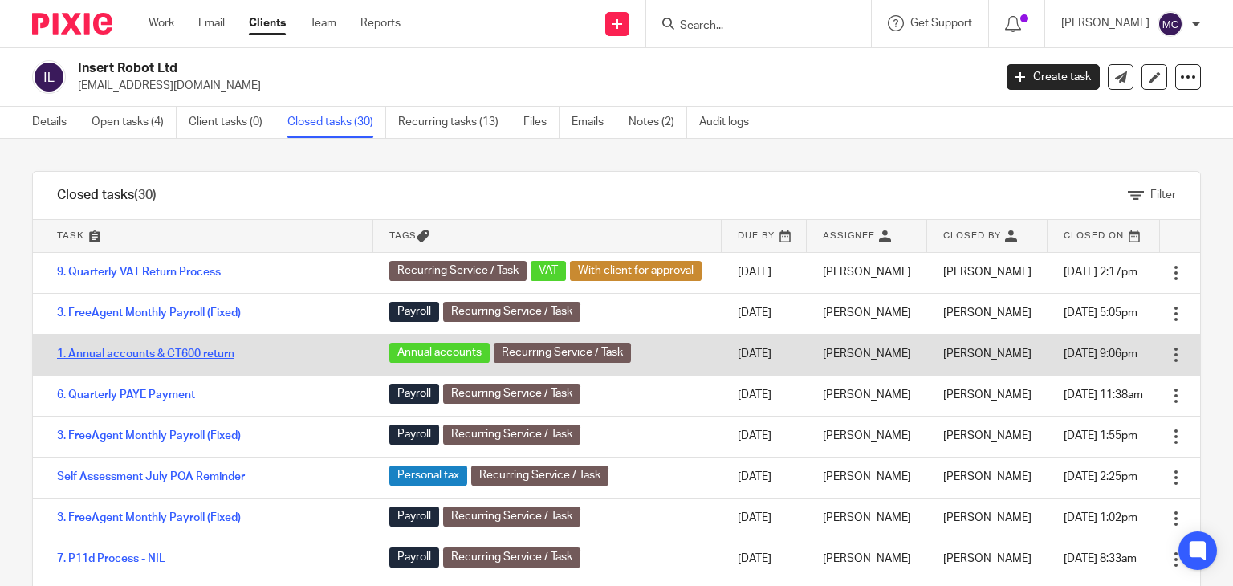
click at [157, 350] on link "1. Annual accounts & CT600 return" at bounding box center [145, 354] width 177 height 11
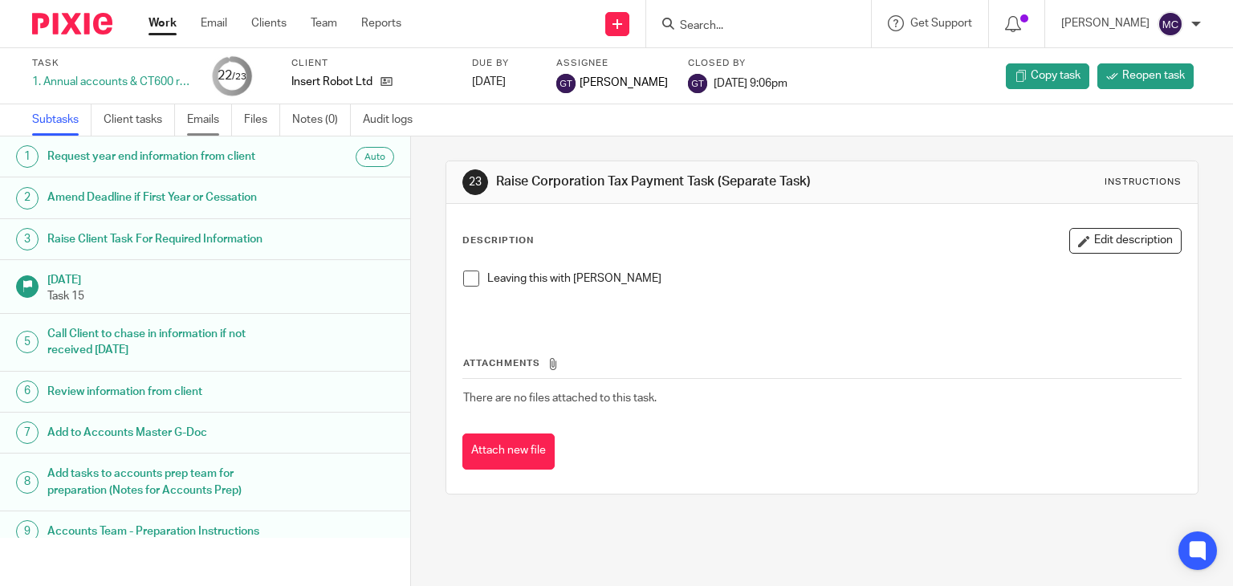
click at [214, 123] on link "Emails" at bounding box center [209, 119] width 45 height 31
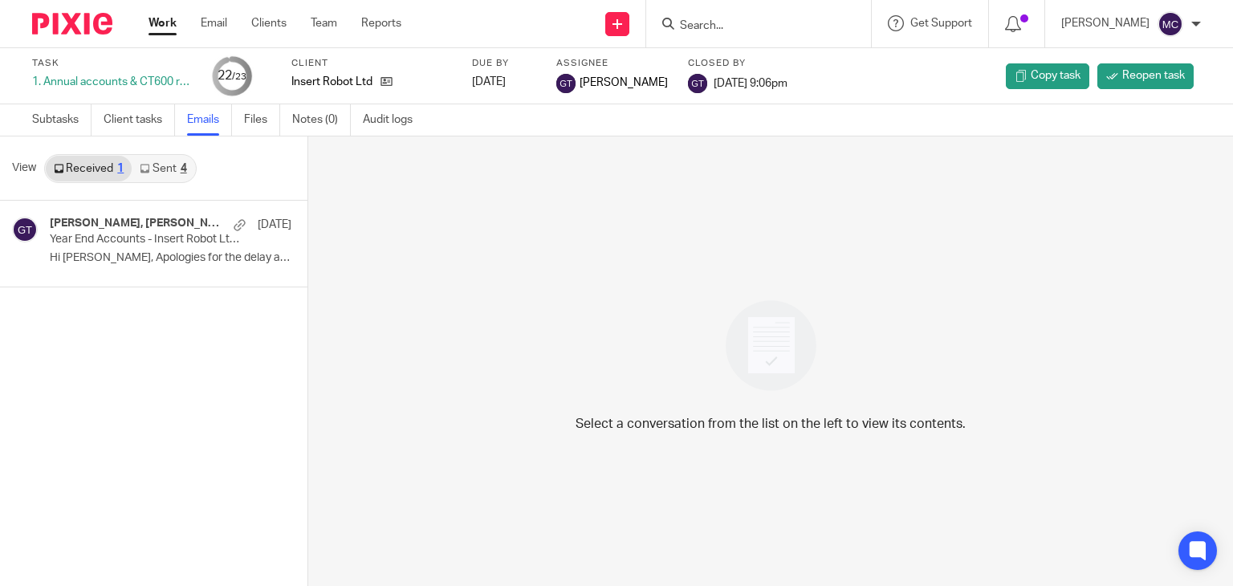
click at [167, 169] on link "Sent 4" at bounding box center [163, 169] width 63 height 26
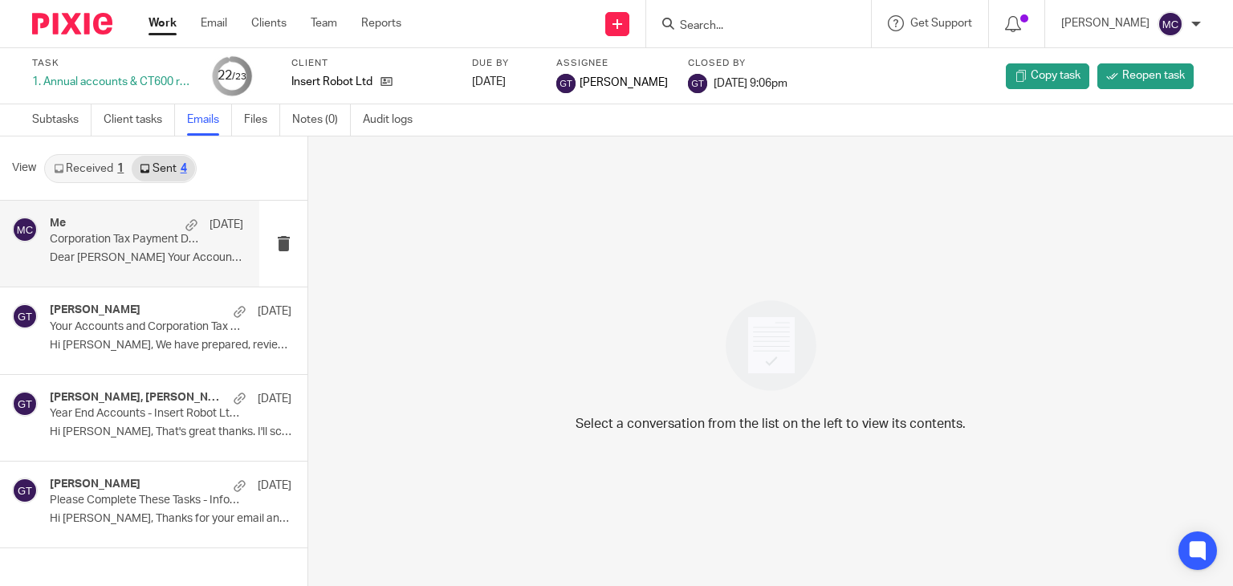
click at [128, 260] on p "Dear [PERSON_NAME] Your Accounts and Corporation Tax..." at bounding box center [147, 258] width 194 height 14
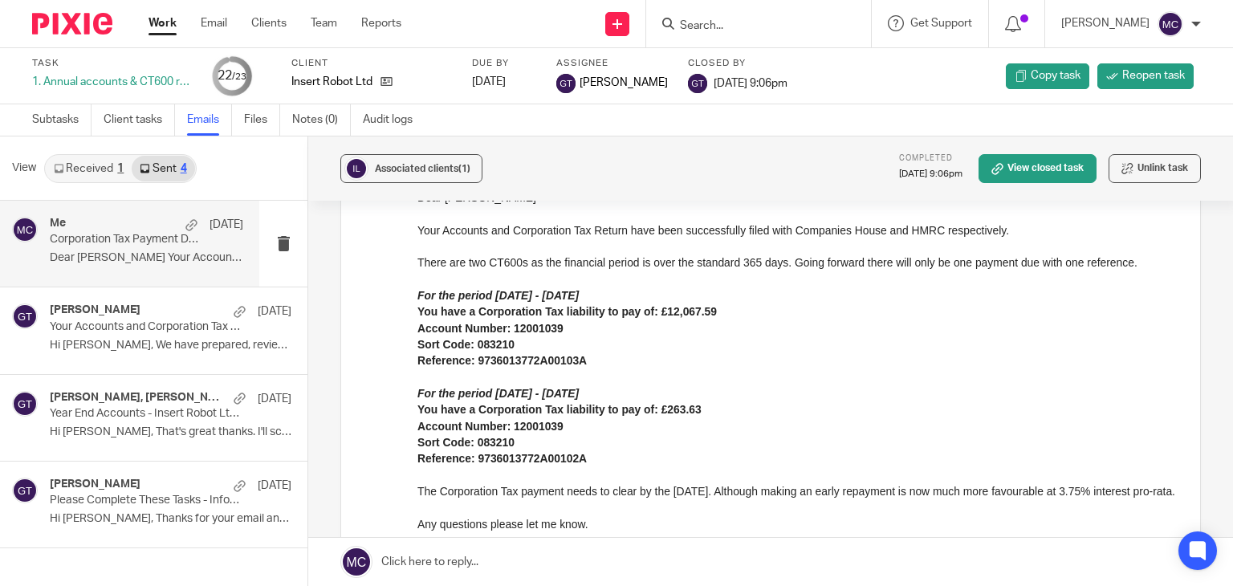
scroll to position [161, 0]
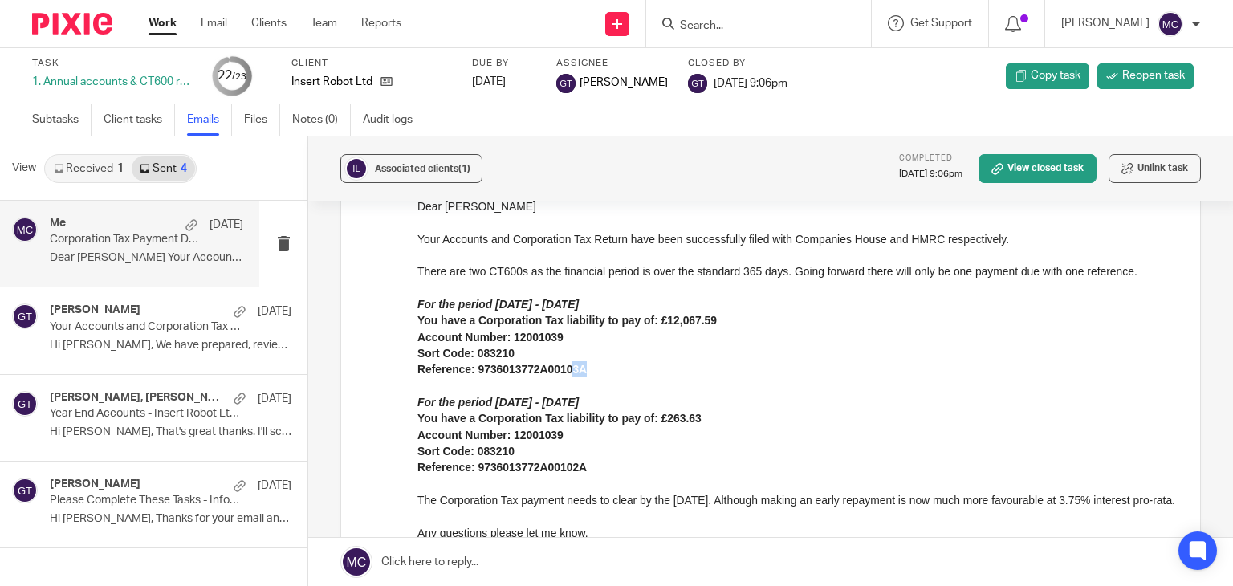
drag, startPoint x: 574, startPoint y: 365, endPoint x: 583, endPoint y: 366, distance: 8.9
click at [583, 366] on strong "Reference: 9736013772A00103A" at bounding box center [502, 369] width 169 height 13
click at [580, 468] on strong "Reference: 9736013772A00102A" at bounding box center [502, 467] width 169 height 13
click at [578, 369] on strong "Reference: 9736013772A00103A" at bounding box center [502, 369] width 169 height 13
click at [687, 433] on p "Account Number: 12001039" at bounding box center [797, 435] width 759 height 16
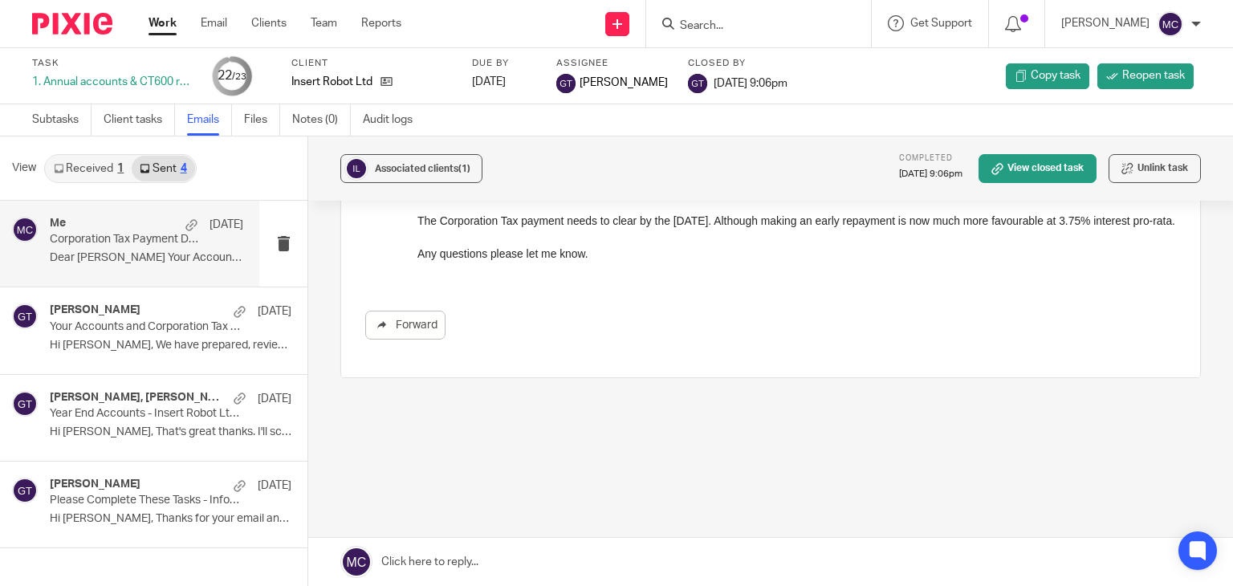
scroll to position [119, 0]
